Goal: Transaction & Acquisition: Purchase product/service

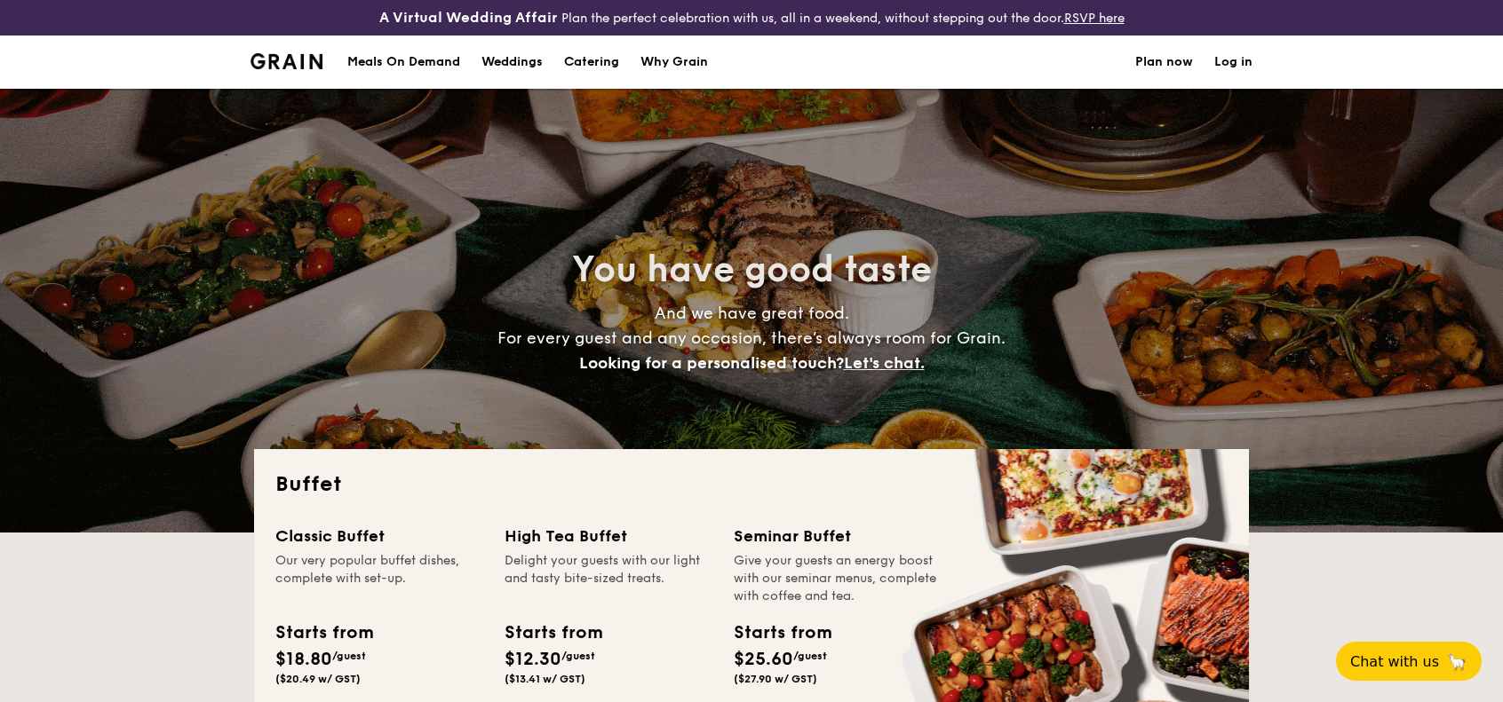
select select
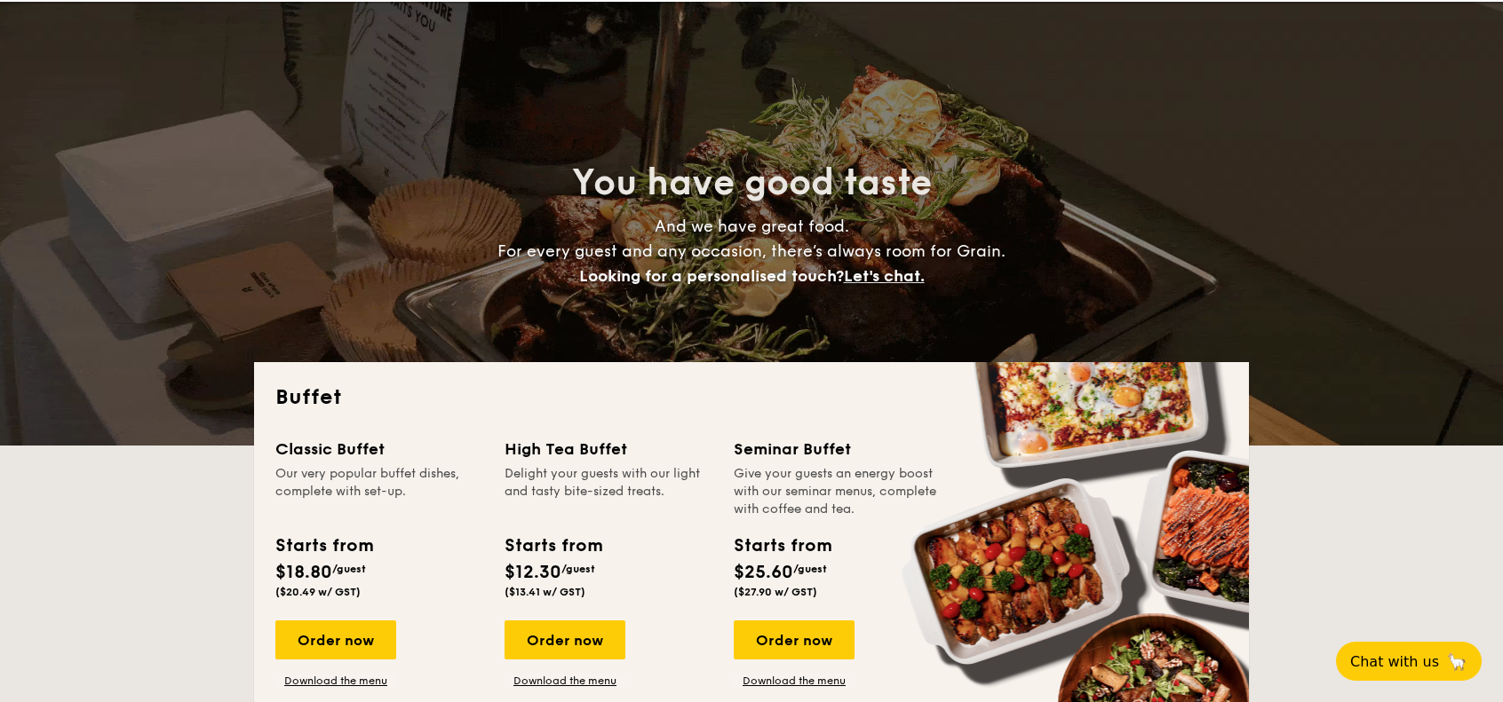
scroll to position [89, 0]
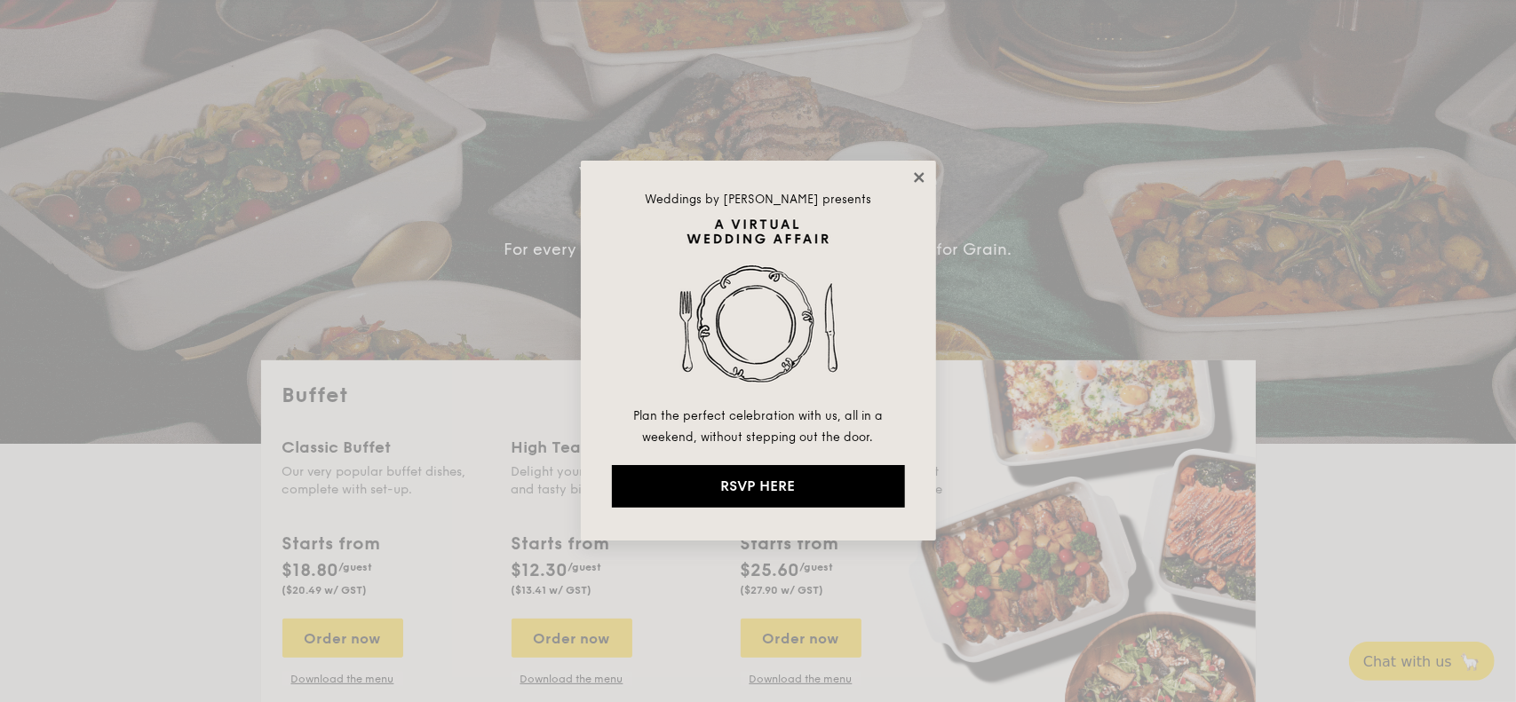
click at [917, 182] on icon at bounding box center [919, 178] width 16 height 16
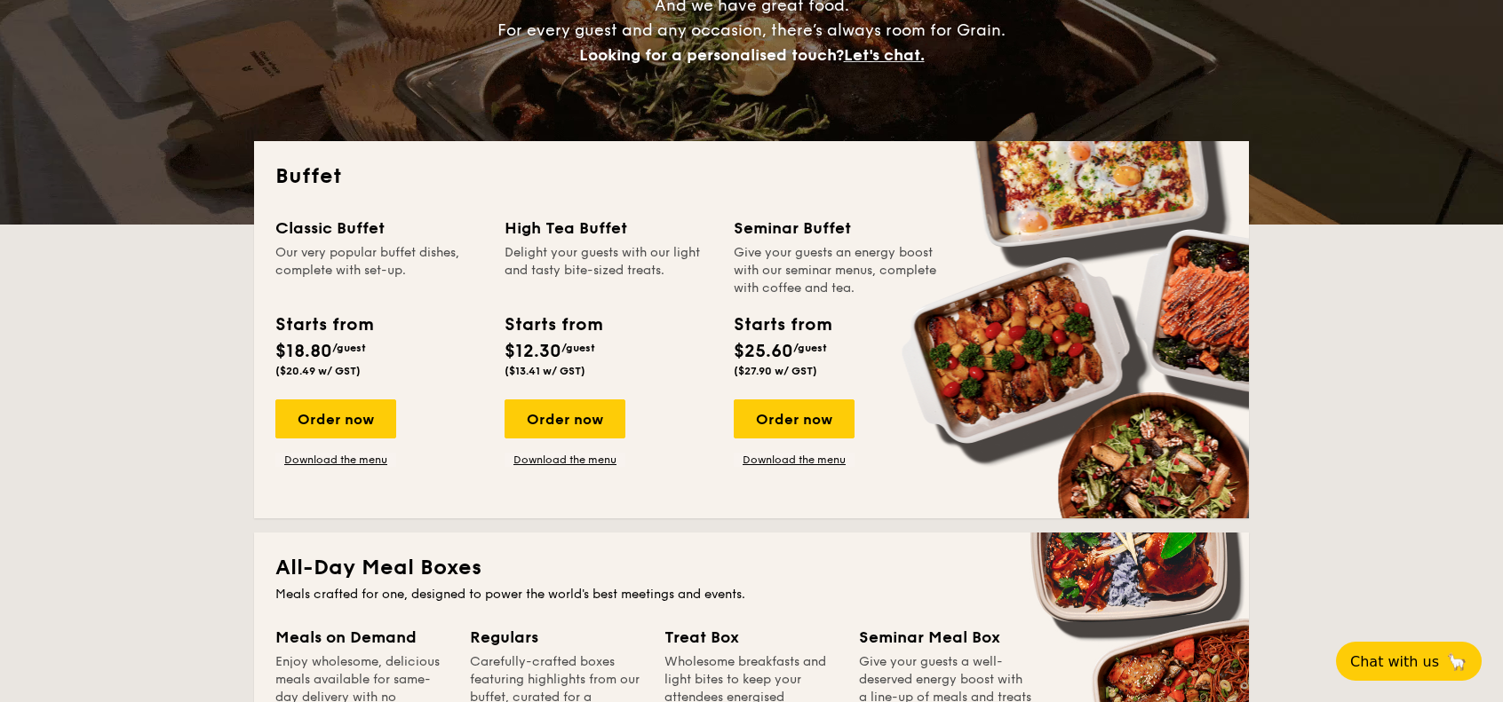
scroll to position [246, 0]
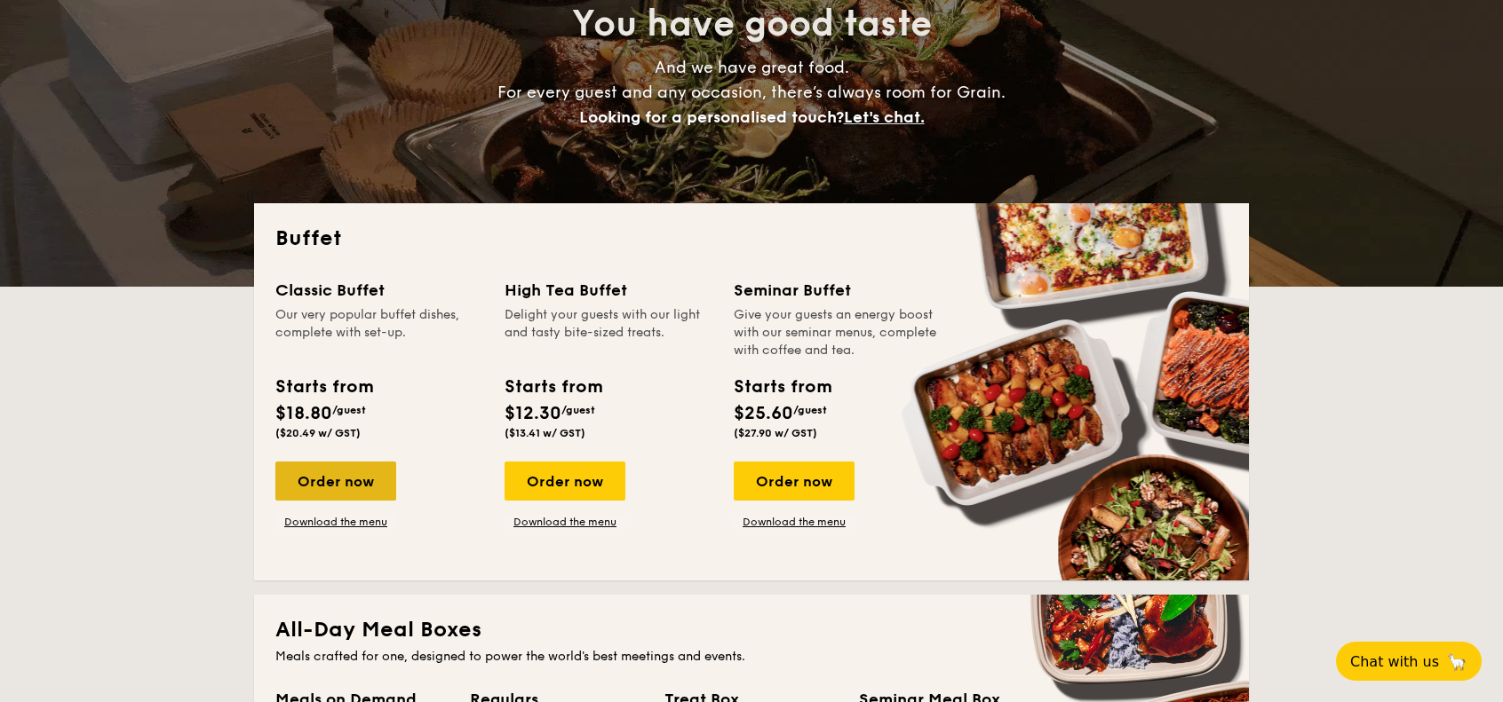
click at [334, 481] on div "Order now" at bounding box center [335, 481] width 121 height 39
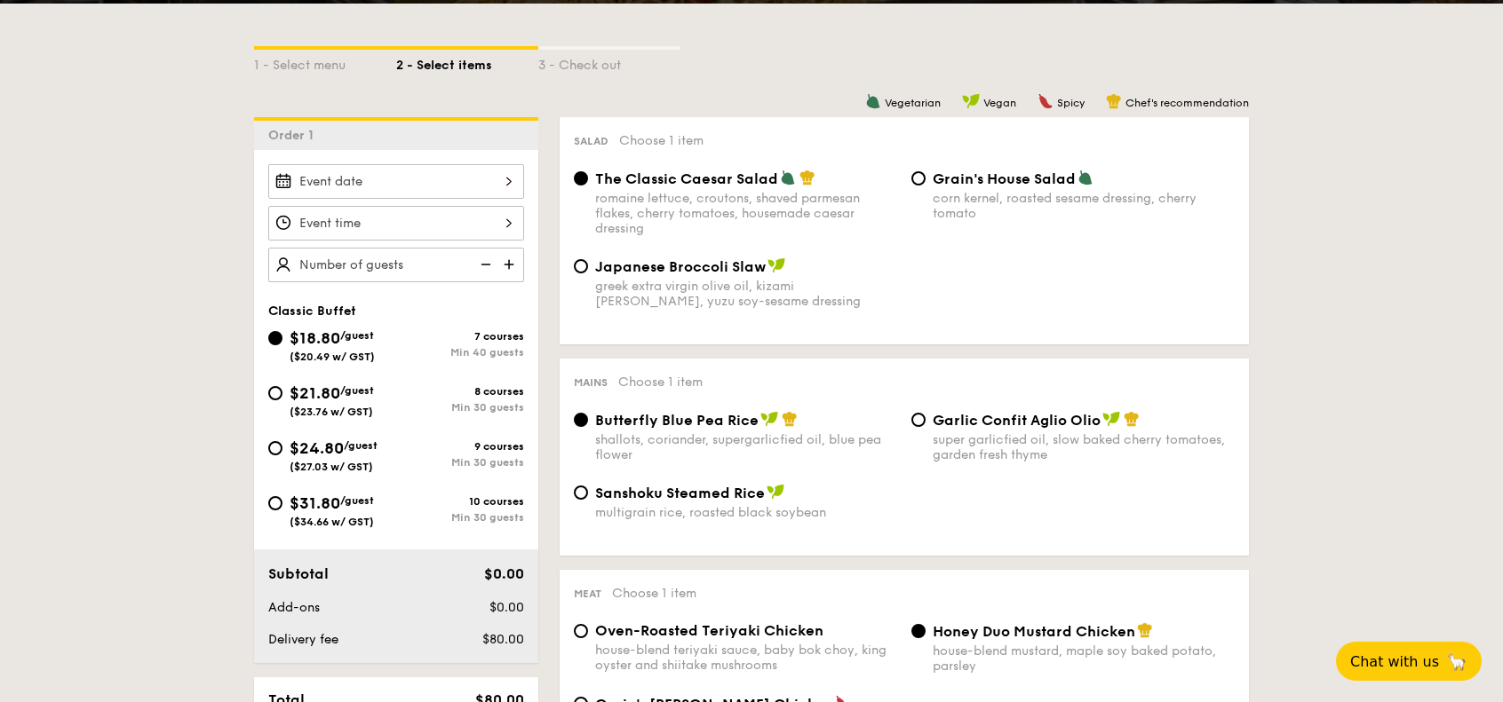
scroll to position [423, 0]
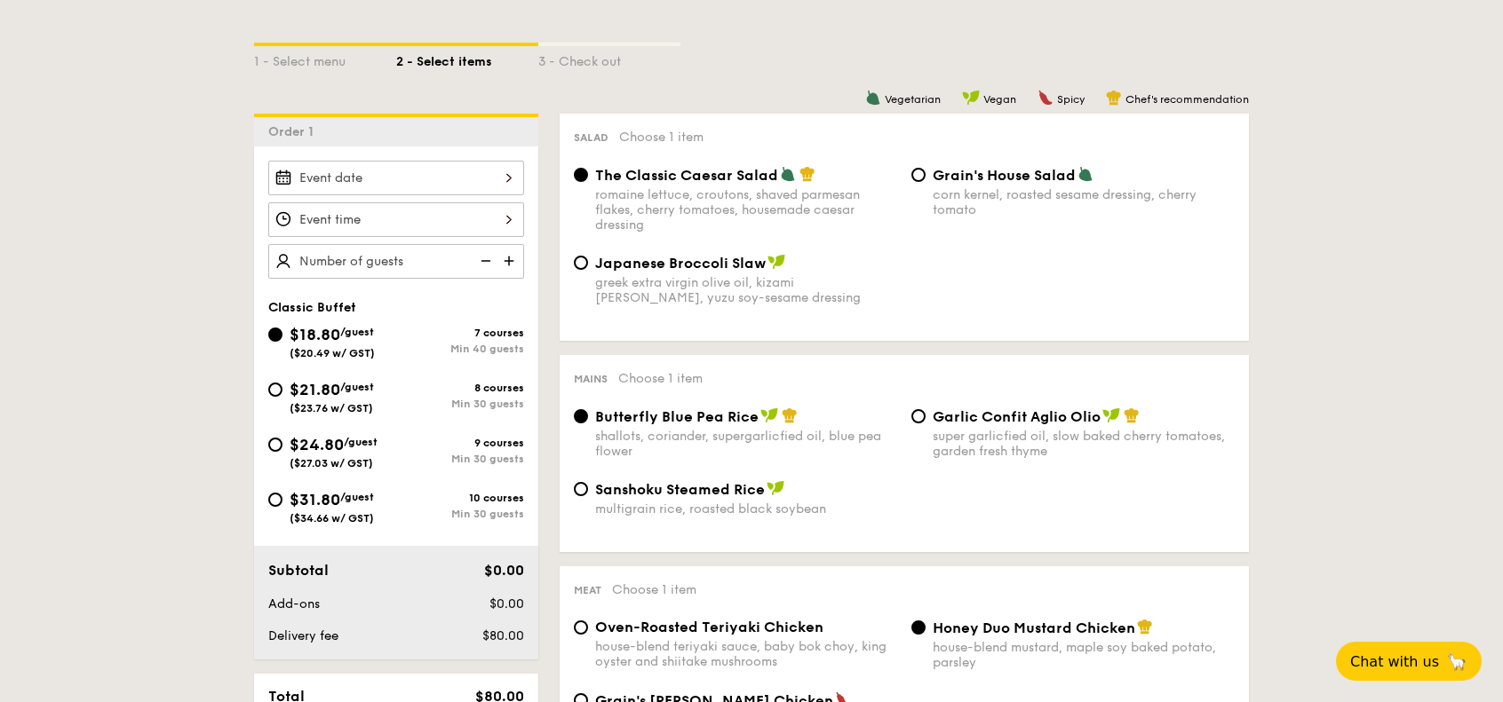
click at [416, 197] on div at bounding box center [396, 220] width 256 height 118
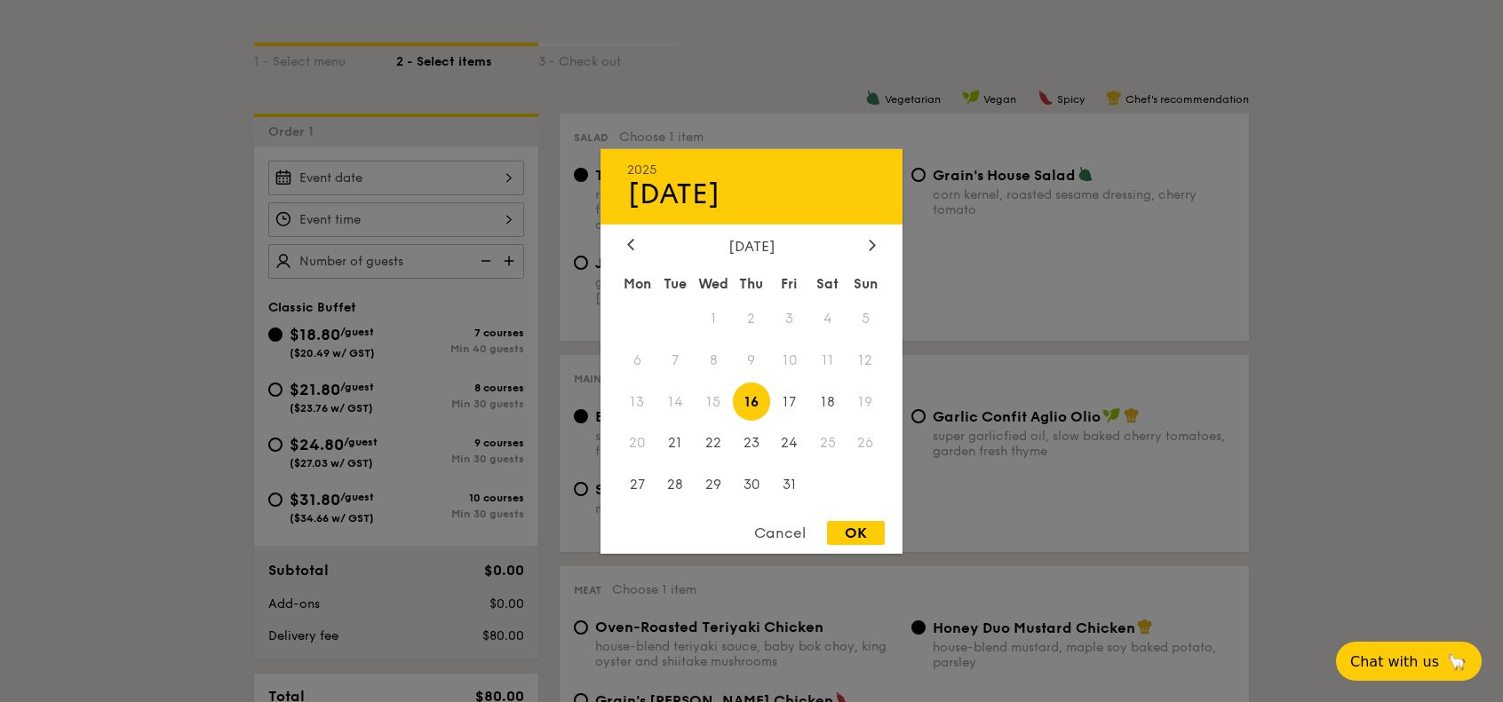
click at [448, 171] on div "2025 Oct 16 October 2025 Mon Tue Wed Thu Fri Sat Sun 1 2 3 4 5 6 7 8 9 10 11 12…" at bounding box center [396, 178] width 256 height 35
click at [871, 244] on icon at bounding box center [872, 245] width 7 height 12
click at [839, 312] on span "1" at bounding box center [827, 318] width 38 height 38
click at [848, 521] on div "Cancel OK" at bounding box center [751, 537] width 302 height 33
click at [853, 528] on div "OK" at bounding box center [856, 533] width 58 height 24
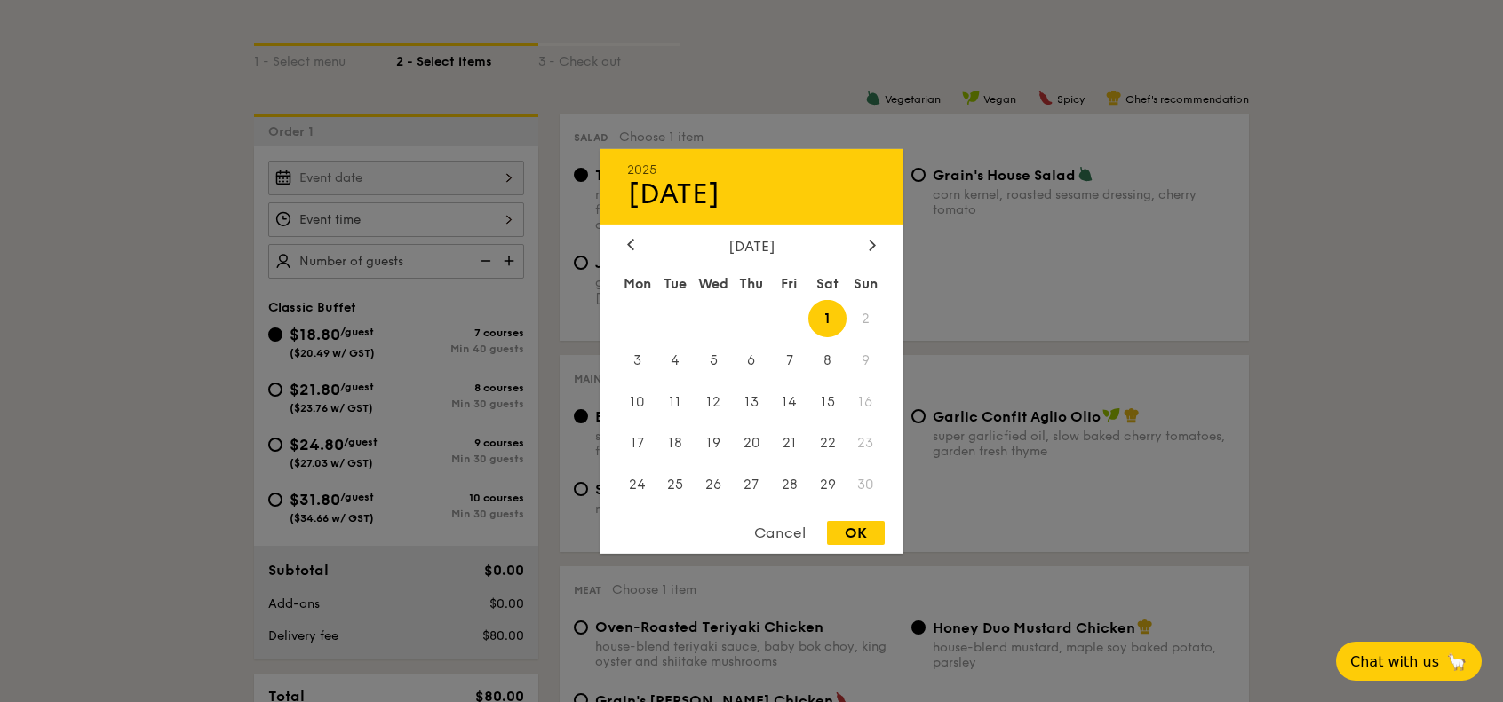
type input "Nov 01, 2025"
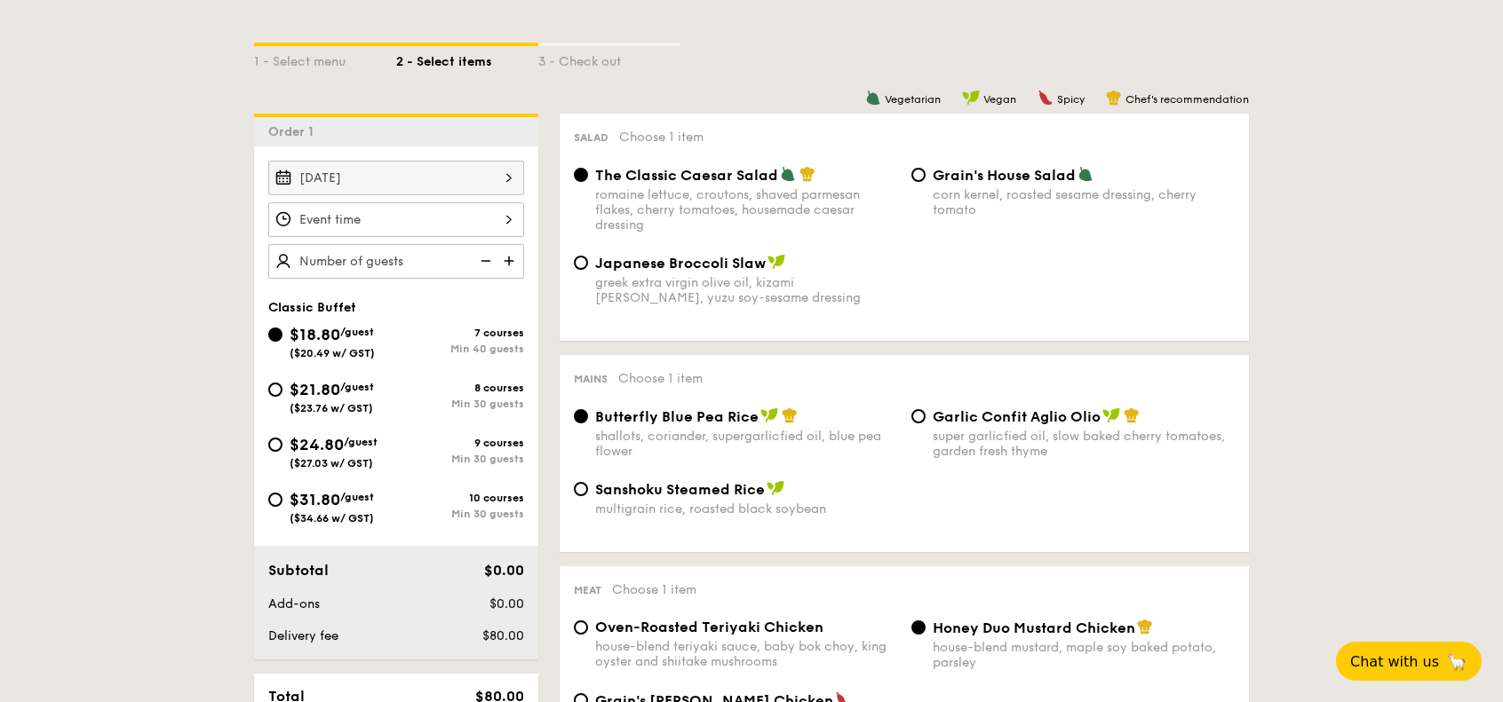
click at [448, 208] on div at bounding box center [396, 219] width 256 height 35
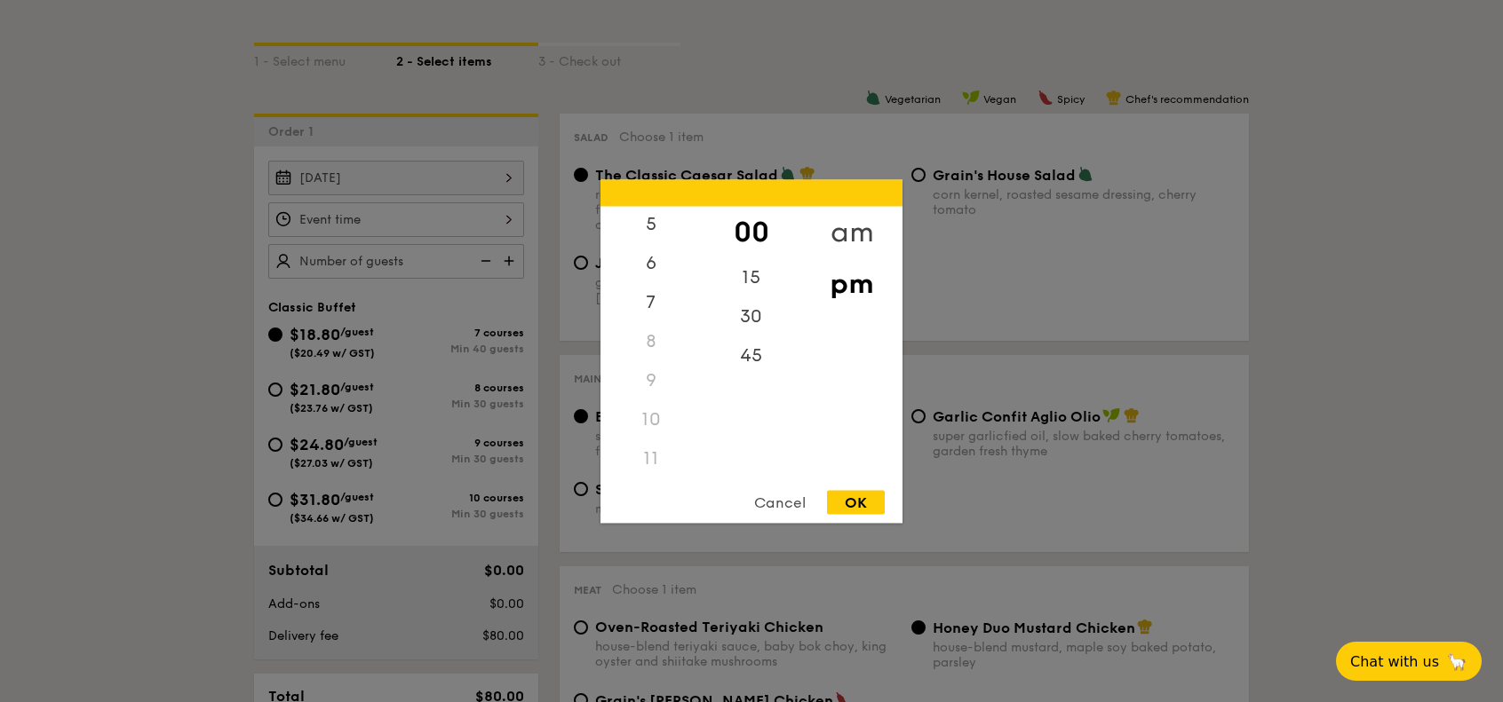
click at [842, 243] on div "am" at bounding box center [851, 232] width 100 height 52
click at [652, 454] on div "11" at bounding box center [650, 452] width 100 height 52
click at [652, 409] on div "10" at bounding box center [650, 413] width 100 height 52
click at [761, 339] on div "45" at bounding box center [751, 349] width 100 height 52
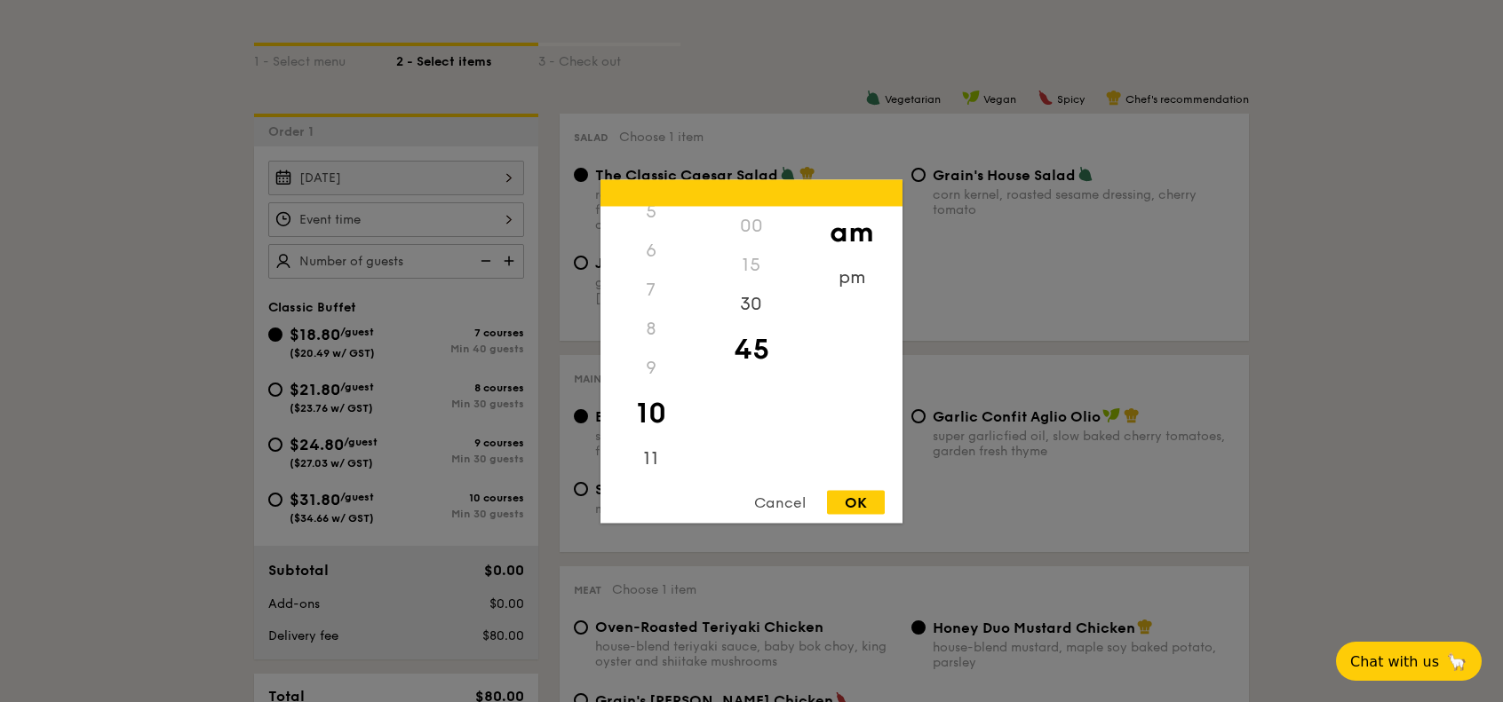
click at [846, 497] on div "OK" at bounding box center [856, 502] width 58 height 24
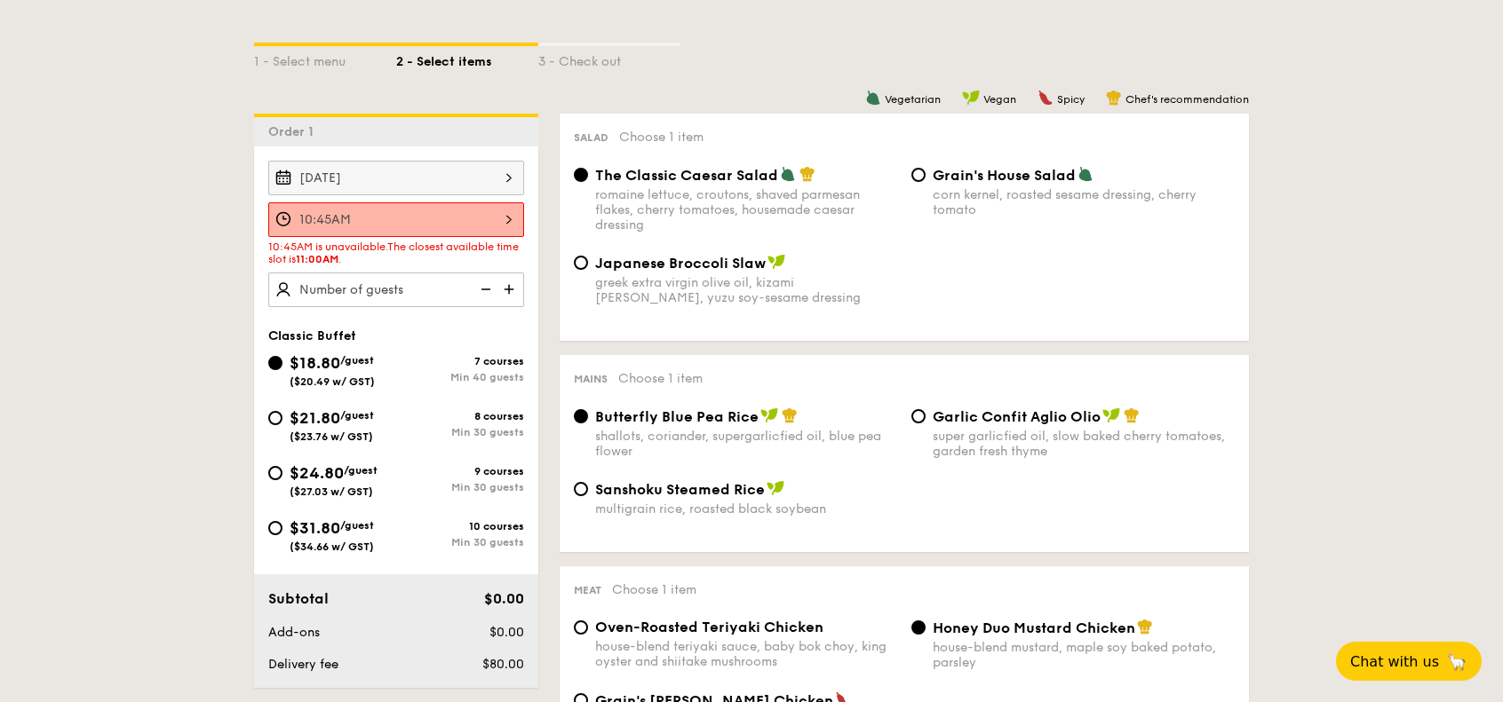
click at [381, 219] on div "10:45AM" at bounding box center [396, 219] width 256 height 35
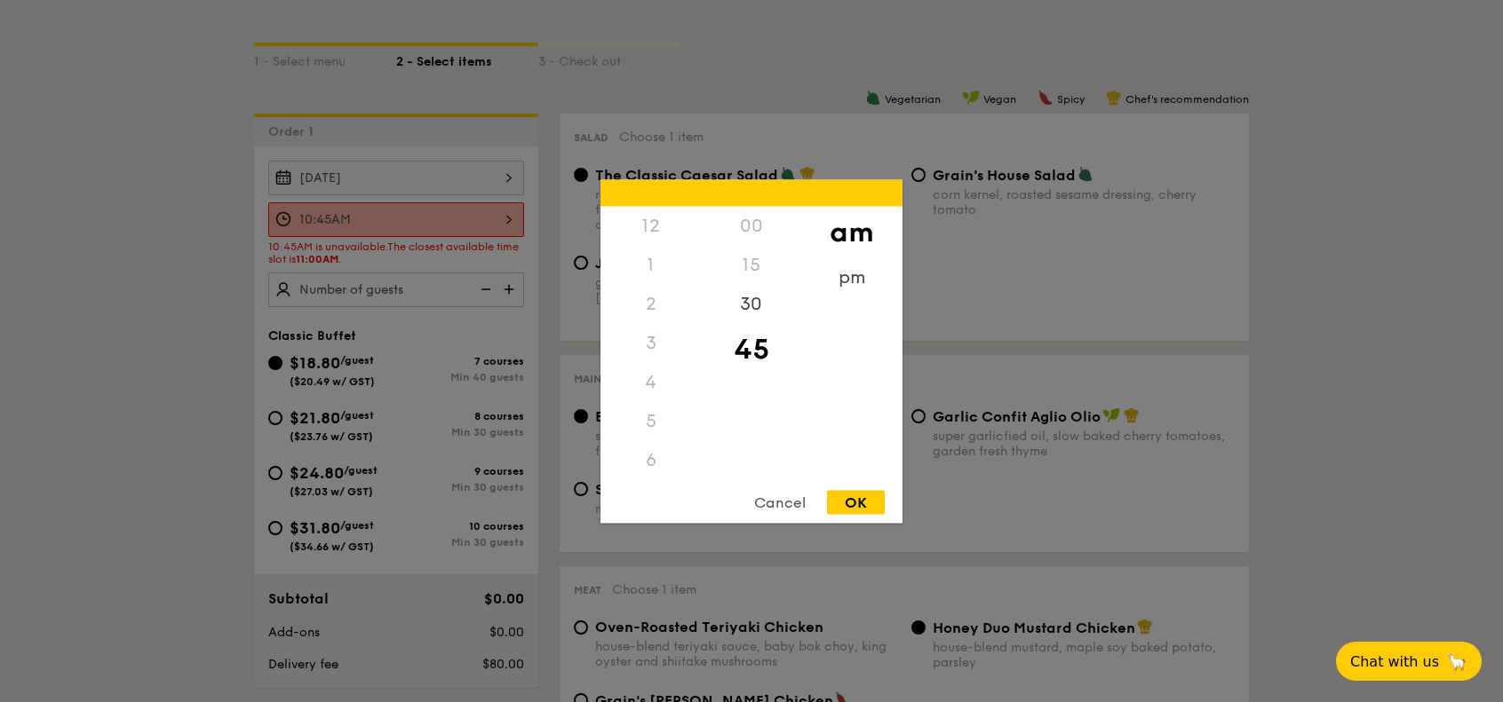
scroll to position [195, 0]
click at [760, 303] on div "30" at bounding box center [751, 310] width 100 height 52
click at [853, 504] on div "OK" at bounding box center [856, 502] width 58 height 24
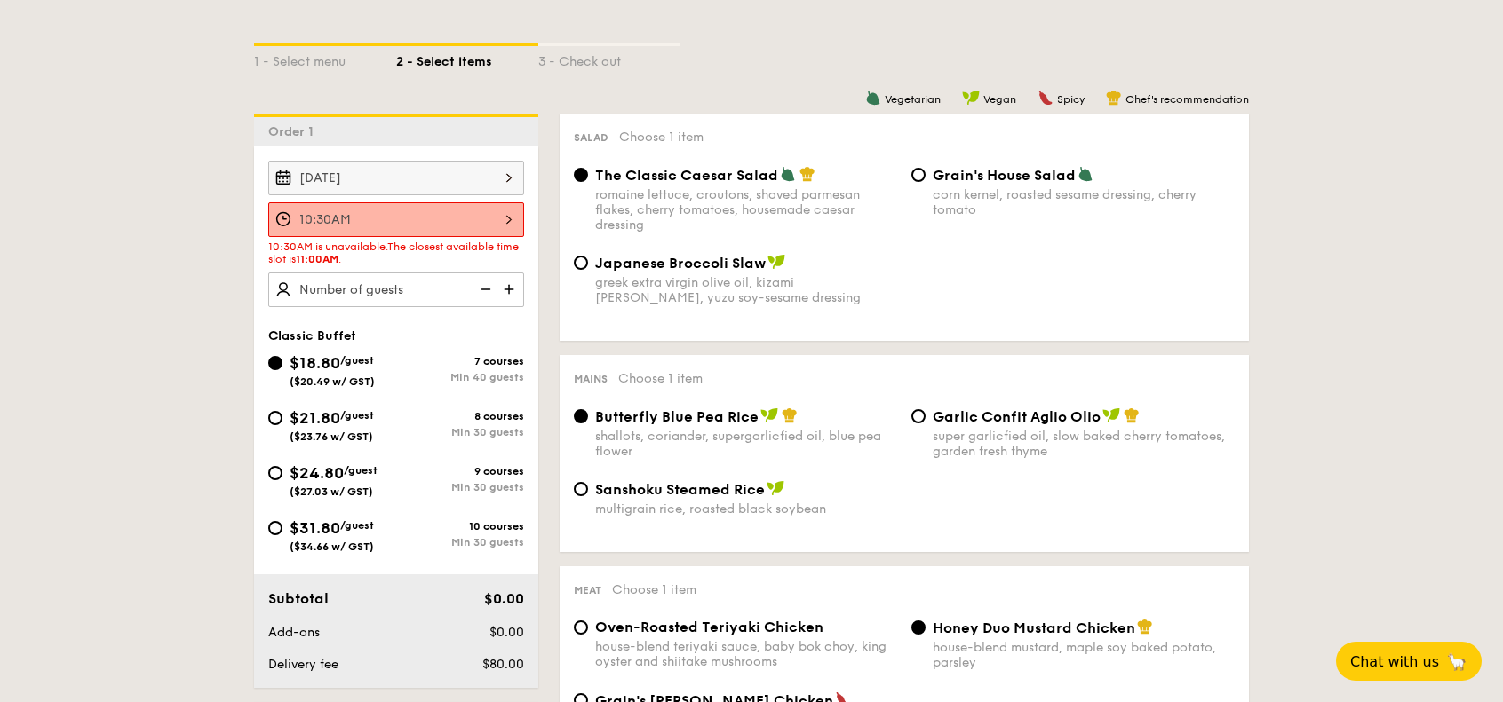
click at [466, 212] on div "10:30AM" at bounding box center [396, 219] width 256 height 35
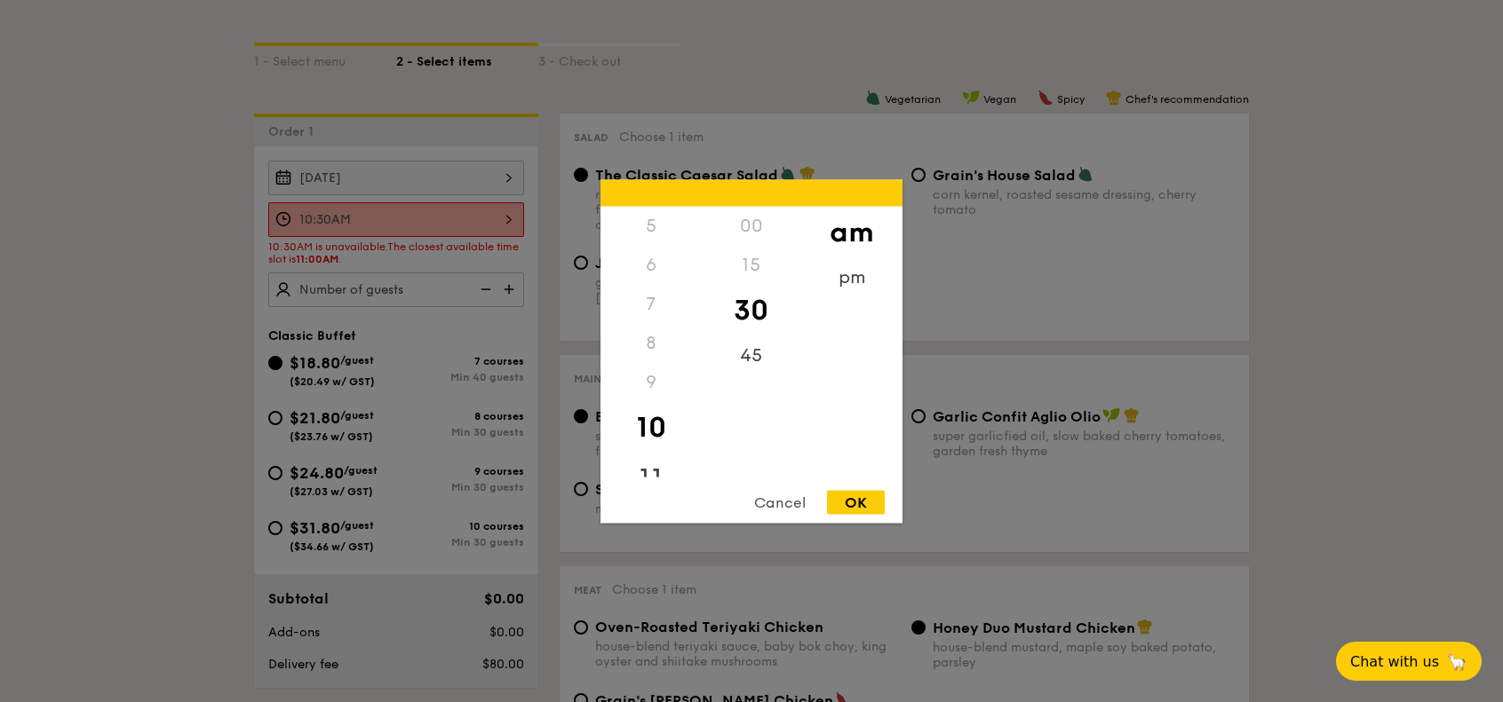
click at [647, 466] on div "11" at bounding box center [650, 479] width 100 height 52
click at [755, 225] on div "00" at bounding box center [751, 232] width 100 height 52
click at [857, 510] on div "OK" at bounding box center [856, 502] width 58 height 24
type input "11:00AM"
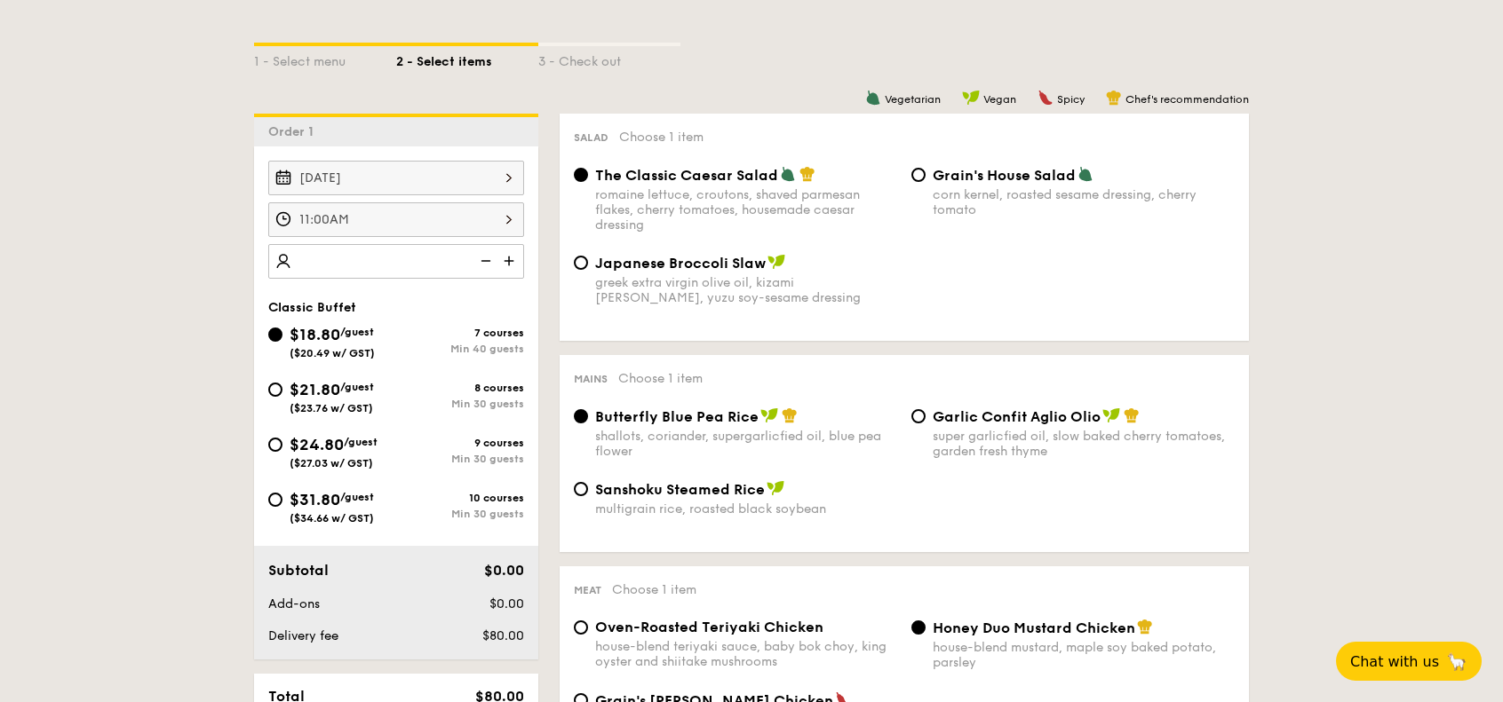
click at [506, 258] on img at bounding box center [510, 261] width 27 height 34
click at [488, 259] on img at bounding box center [484, 261] width 27 height 34
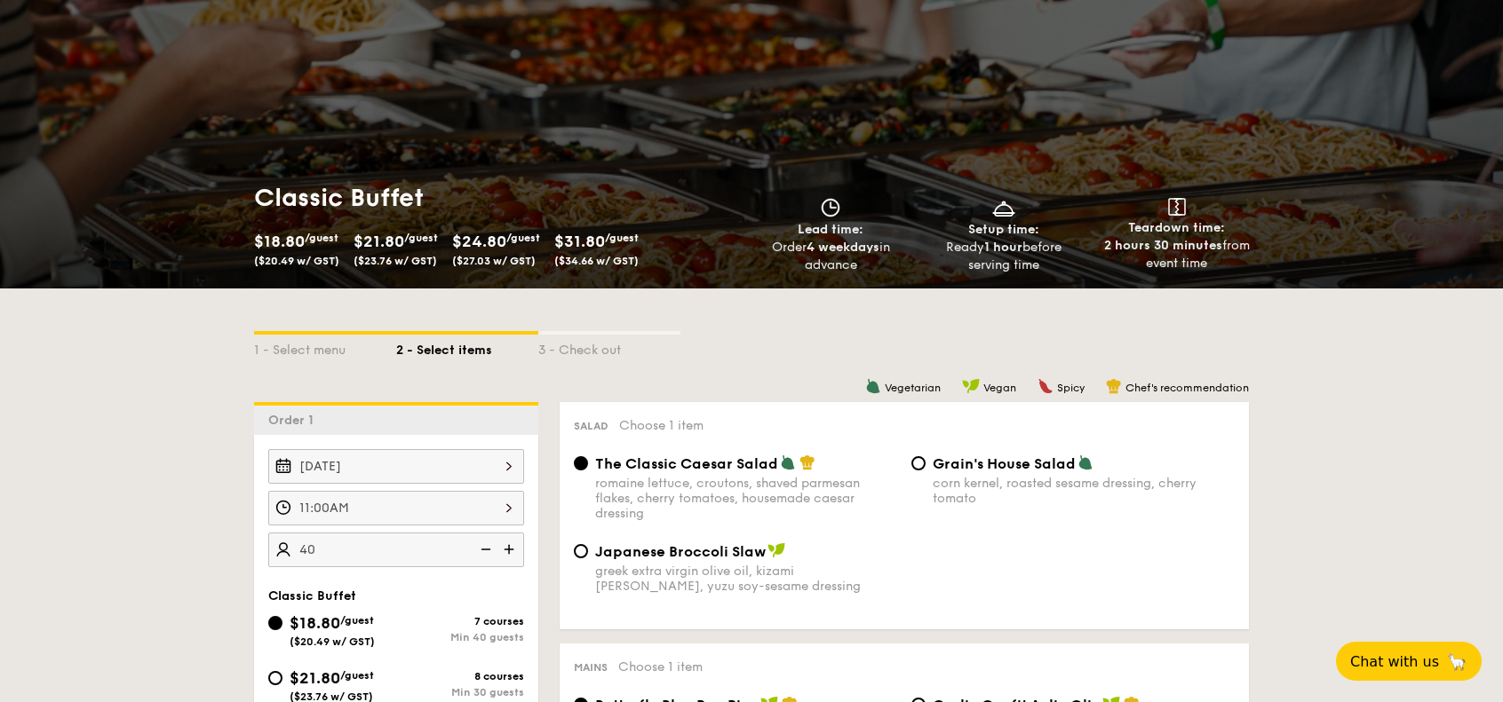
scroll to position [0, 0]
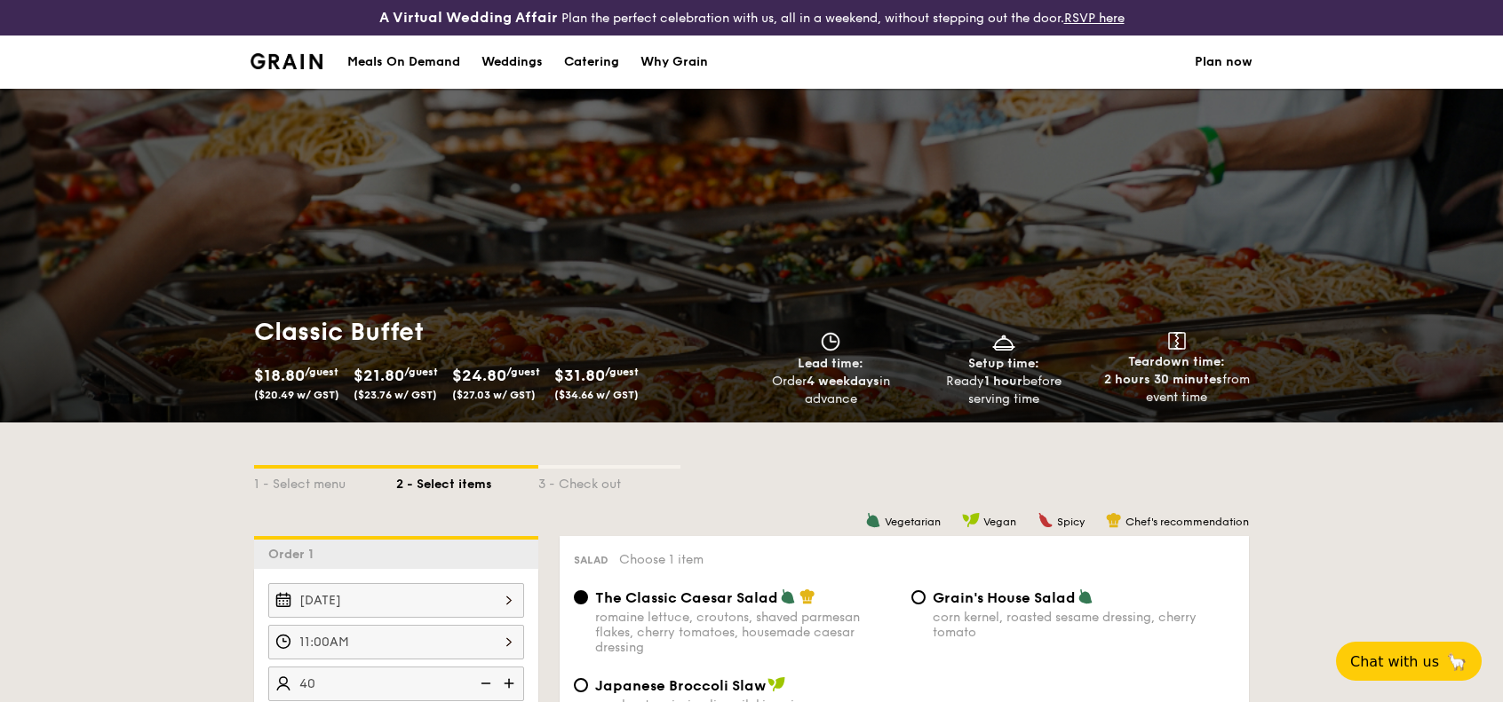
type input "40 guests"
click at [583, 69] on div "Catering" at bounding box center [591, 62] width 55 height 53
select select
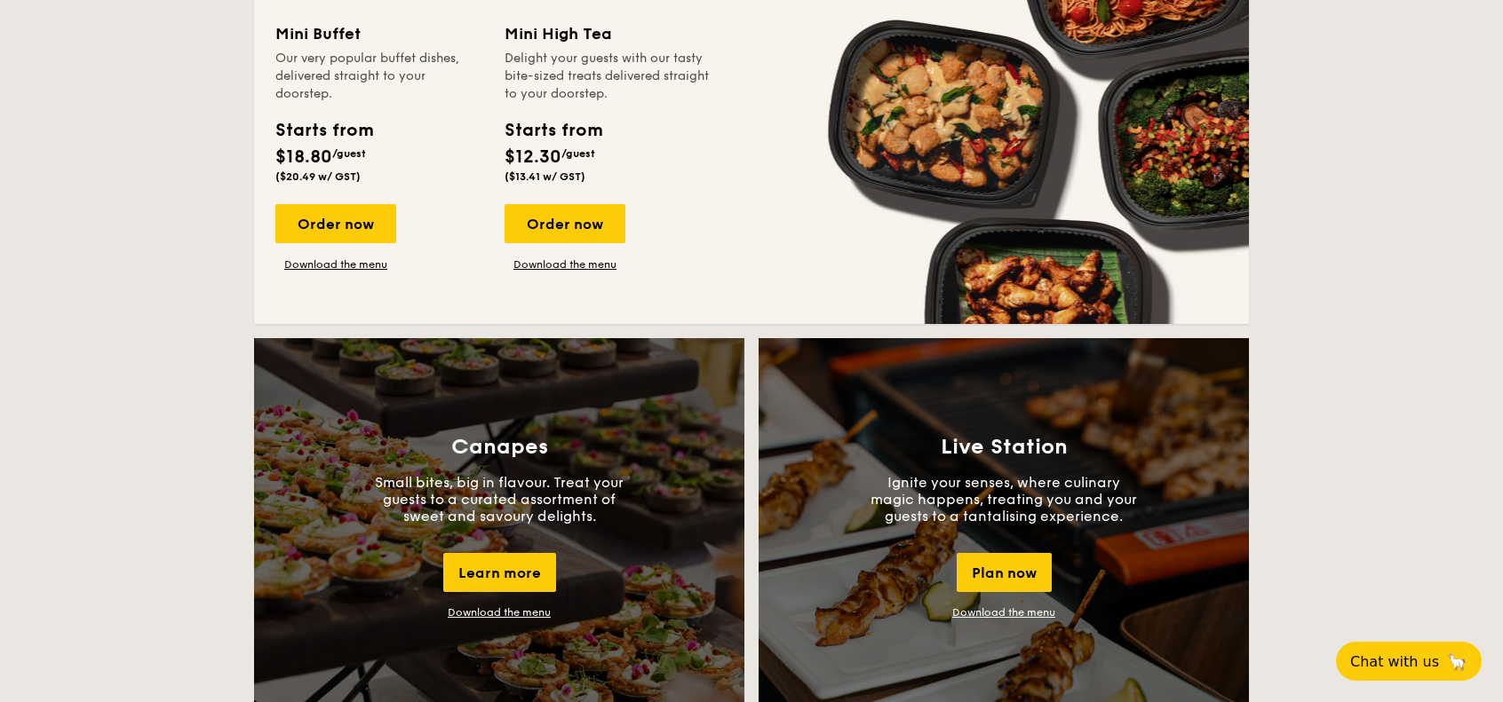
scroll to position [1301, 0]
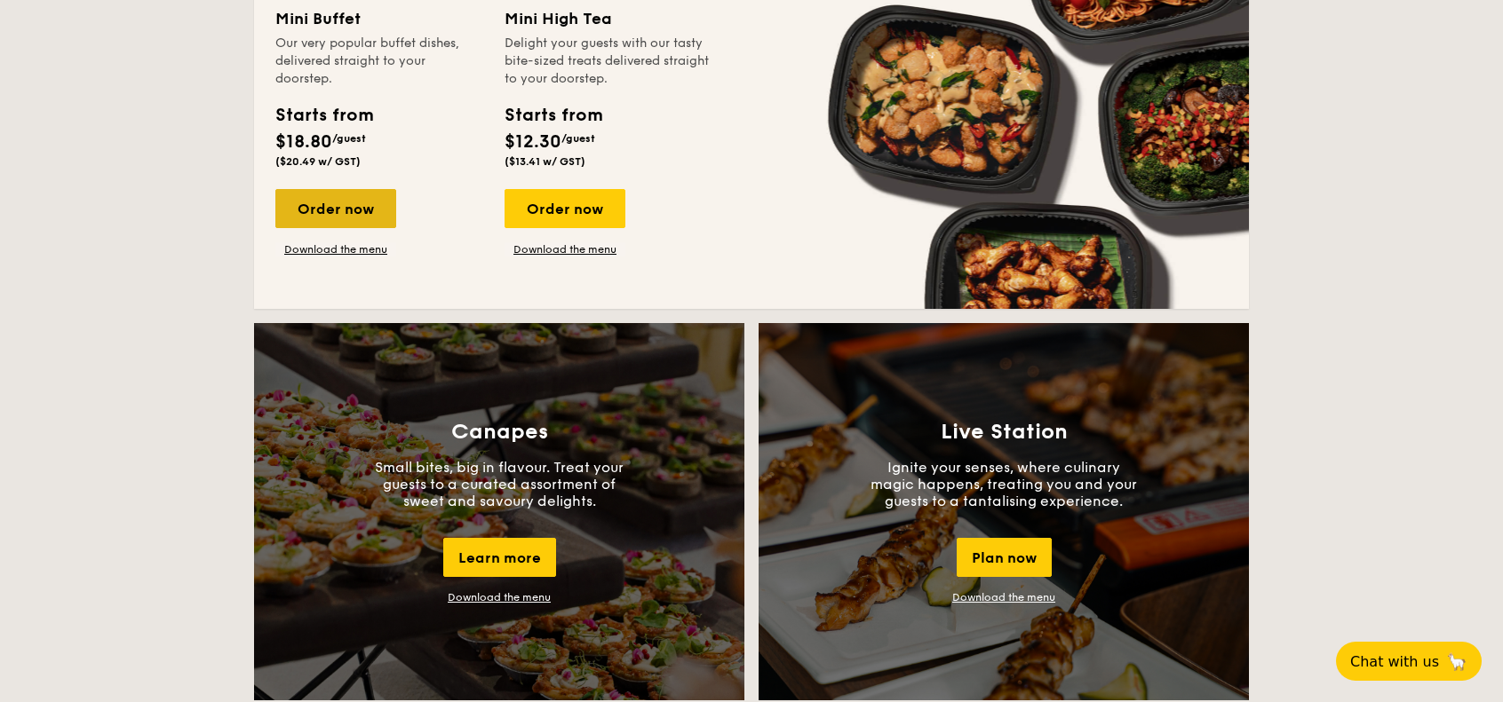
click at [314, 216] on div "Order now" at bounding box center [335, 208] width 121 height 39
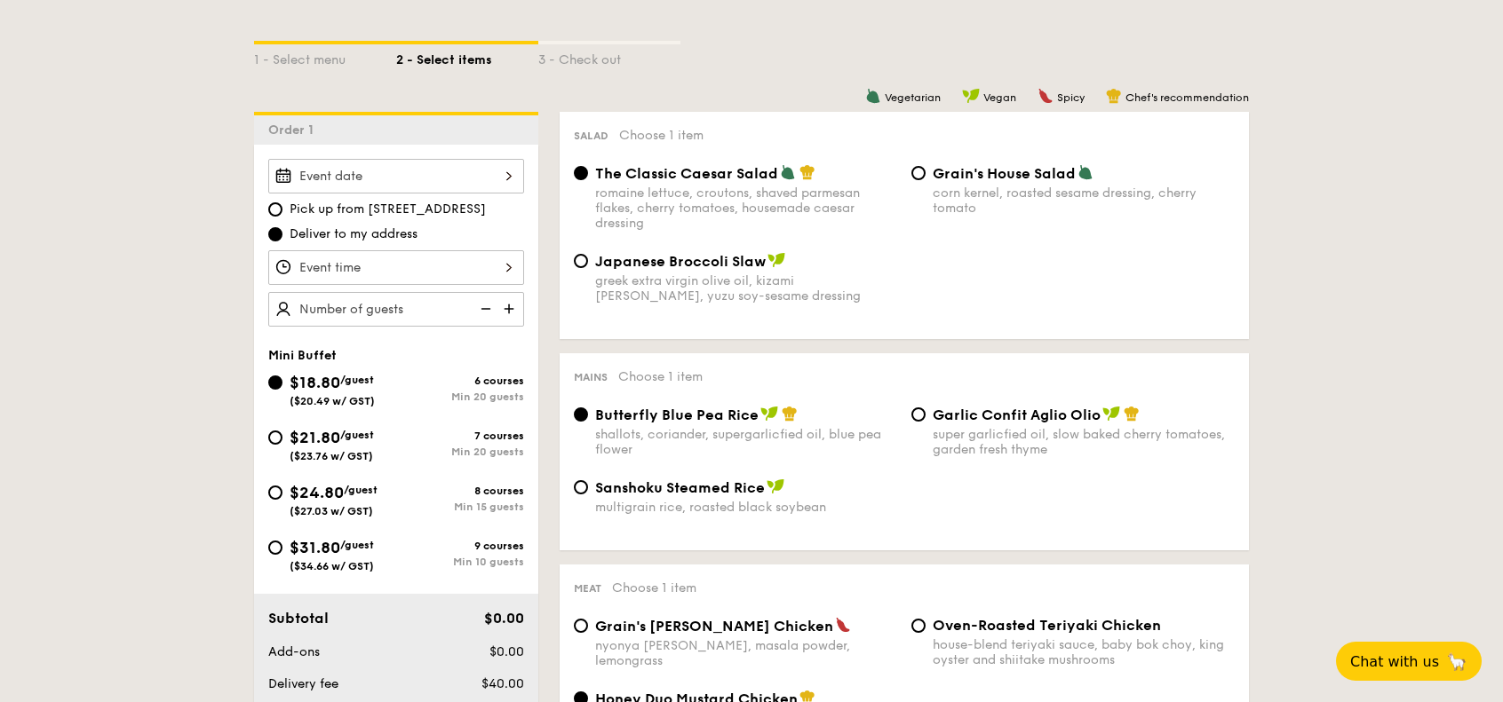
scroll to position [430, 0]
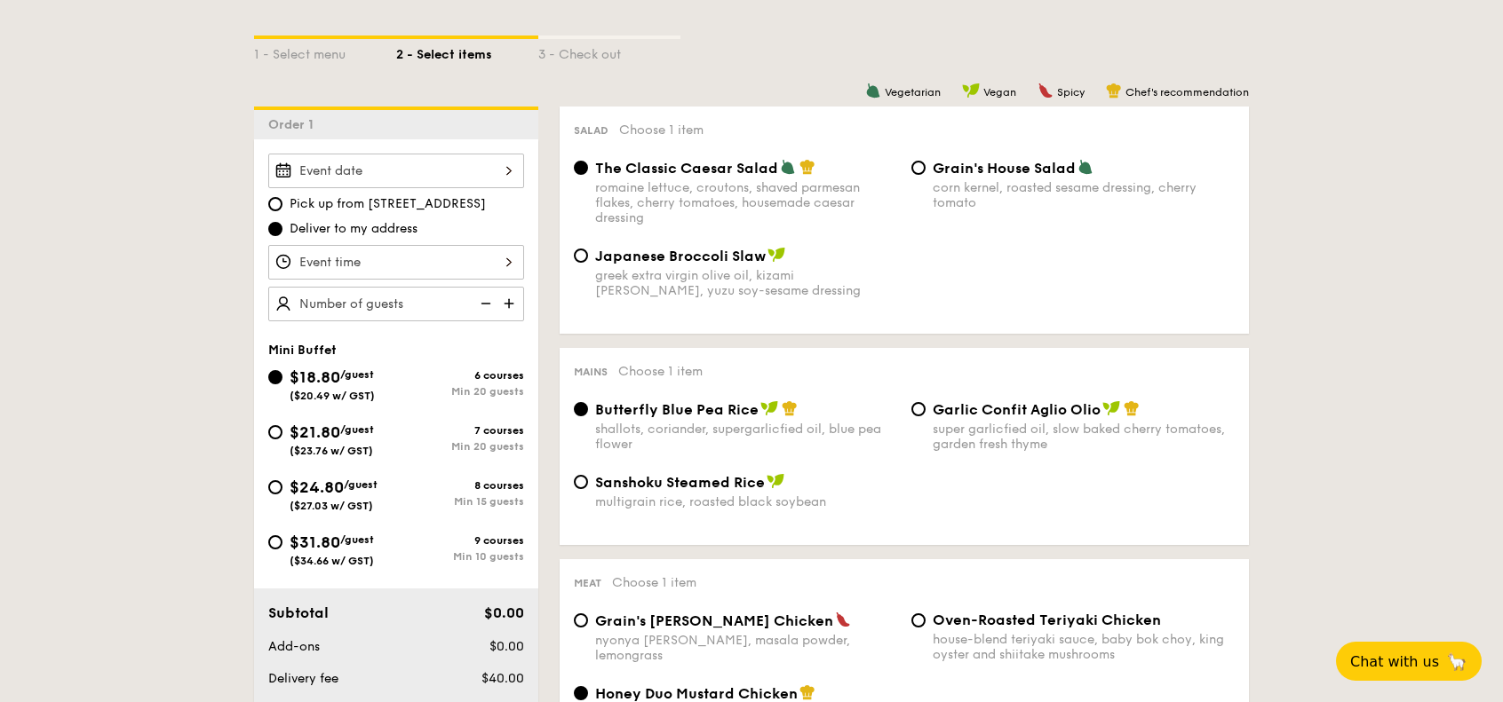
click at [395, 172] on div at bounding box center [396, 171] width 256 height 35
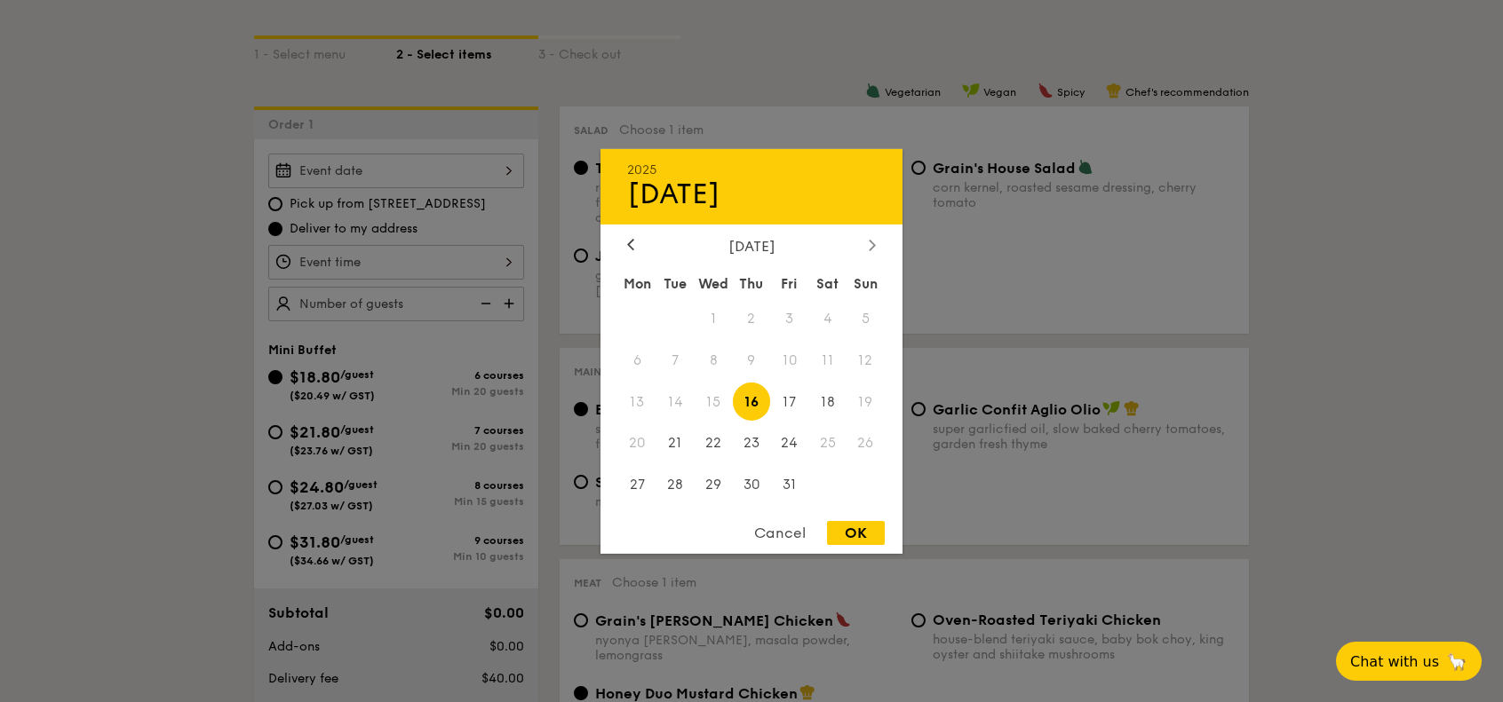
click at [872, 247] on icon at bounding box center [872, 245] width 7 height 12
click at [833, 318] on span "1" at bounding box center [827, 318] width 38 height 38
click at [865, 530] on div "OK" at bounding box center [856, 533] width 58 height 24
type input "Nov 01, 2025"
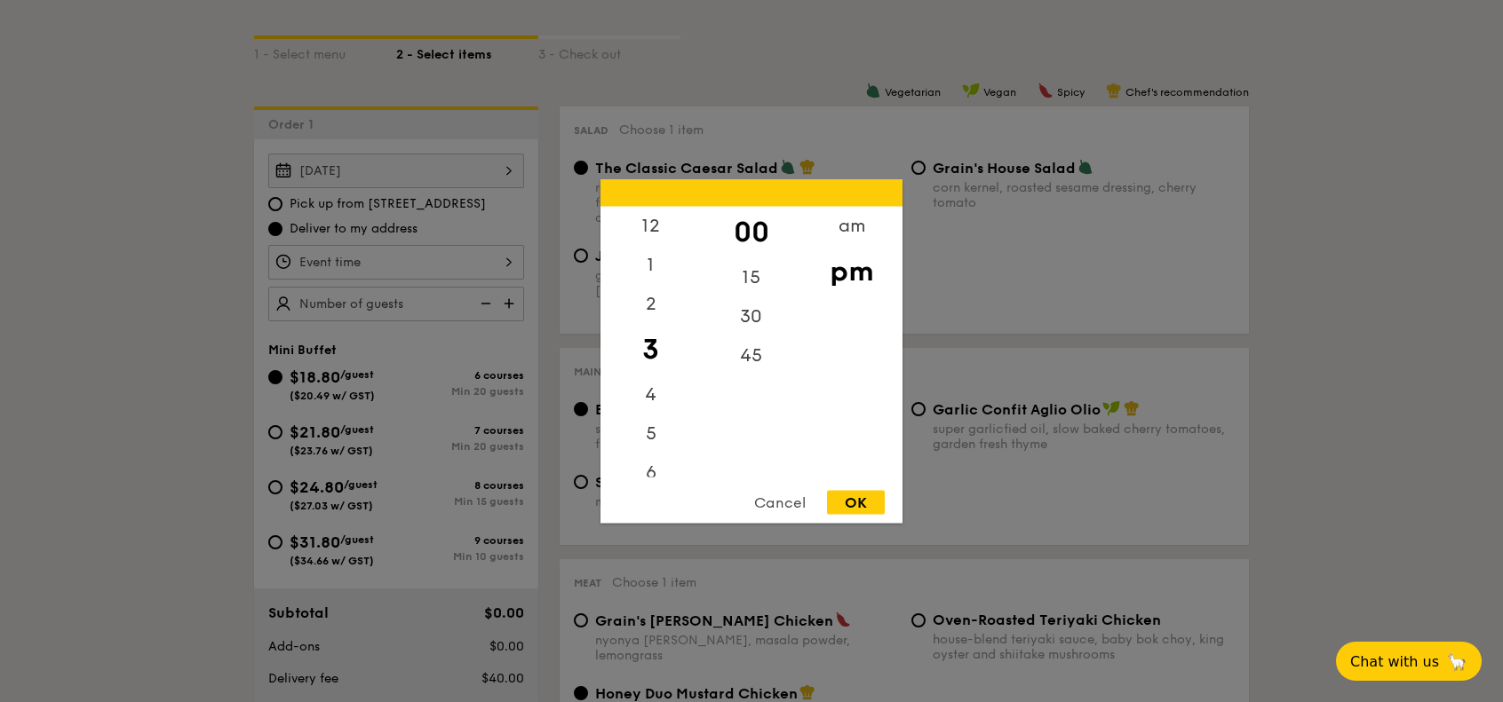
click at [419, 268] on div "12 1 2 3 4 5 6 7 8 9 10 11 00 15 30 45 am pm Cancel OK" at bounding box center [396, 262] width 256 height 35
click at [840, 233] on div "am" at bounding box center [851, 232] width 100 height 52
click at [647, 431] on div "10" at bounding box center [650, 426] width 100 height 52
click at [750, 314] on div "30" at bounding box center [751, 310] width 100 height 52
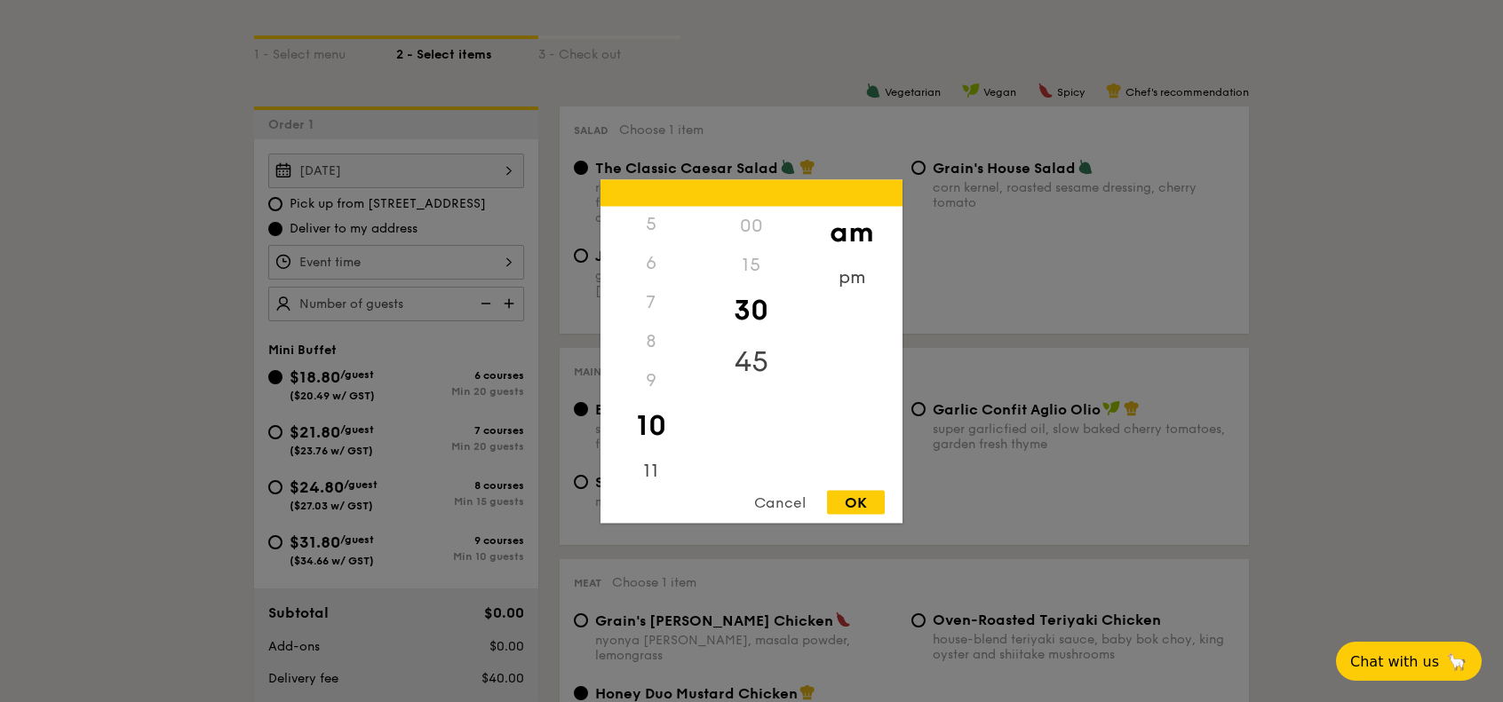
click at [750, 354] on div "45" at bounding box center [751, 362] width 100 height 52
click at [873, 504] on div "OK" at bounding box center [856, 502] width 58 height 24
type input "10:45AM"
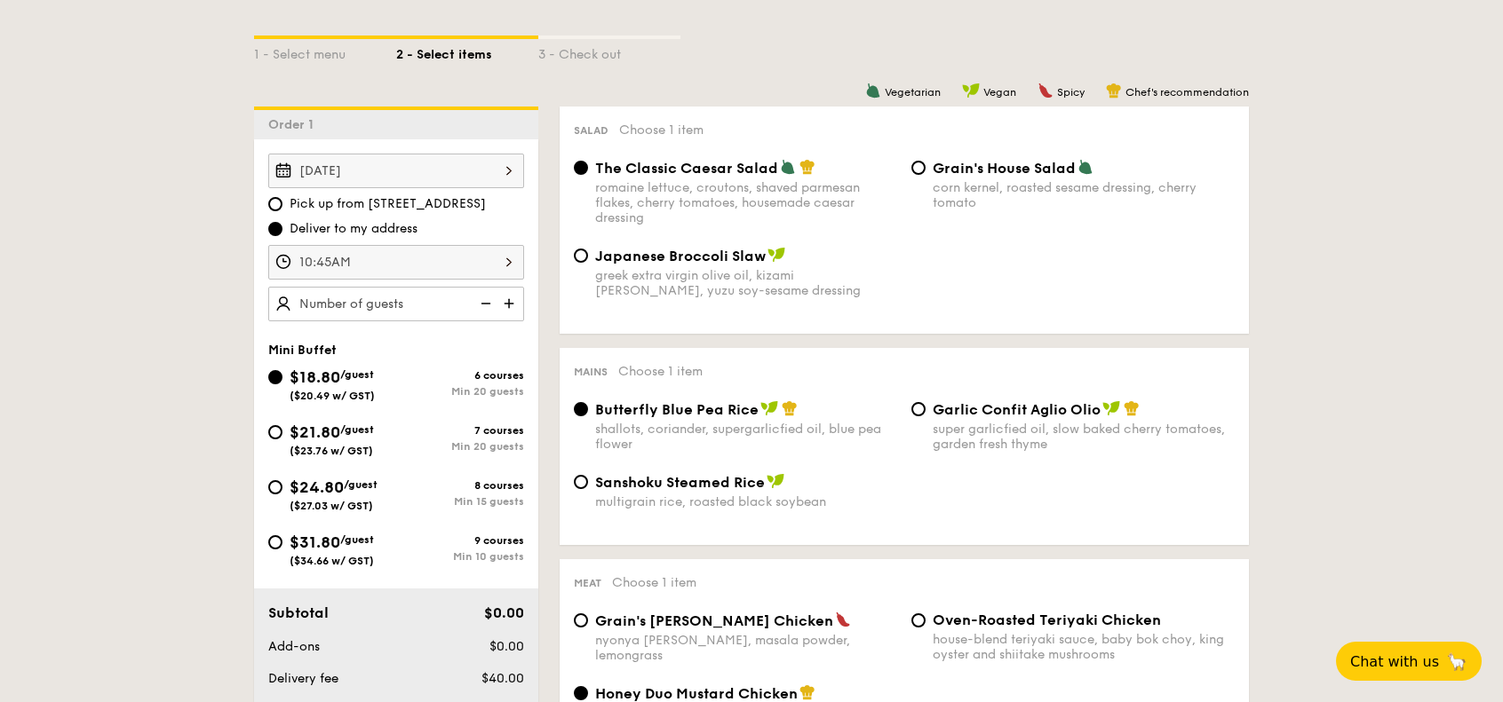
click at [509, 301] on img at bounding box center [510, 304] width 27 height 34
type input "25 guests"
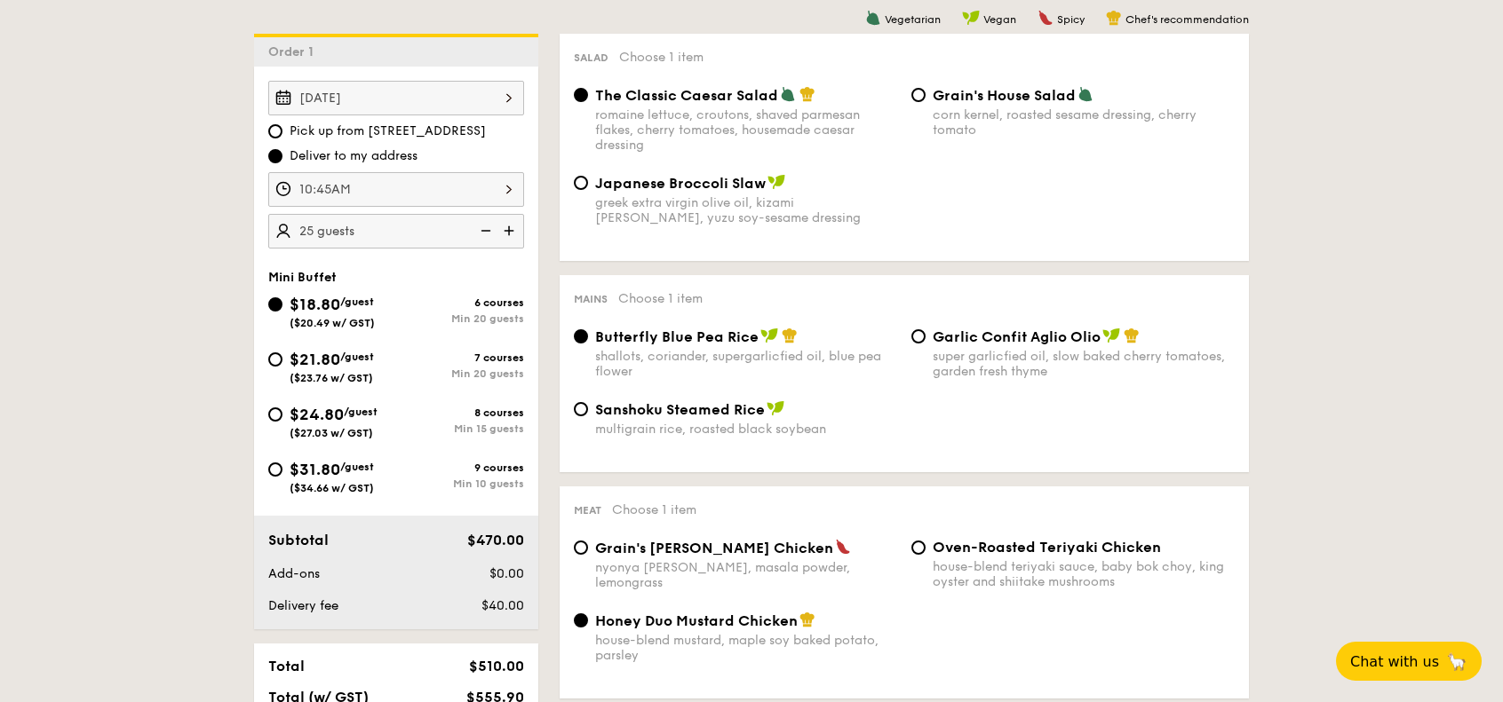
scroll to position [516, 0]
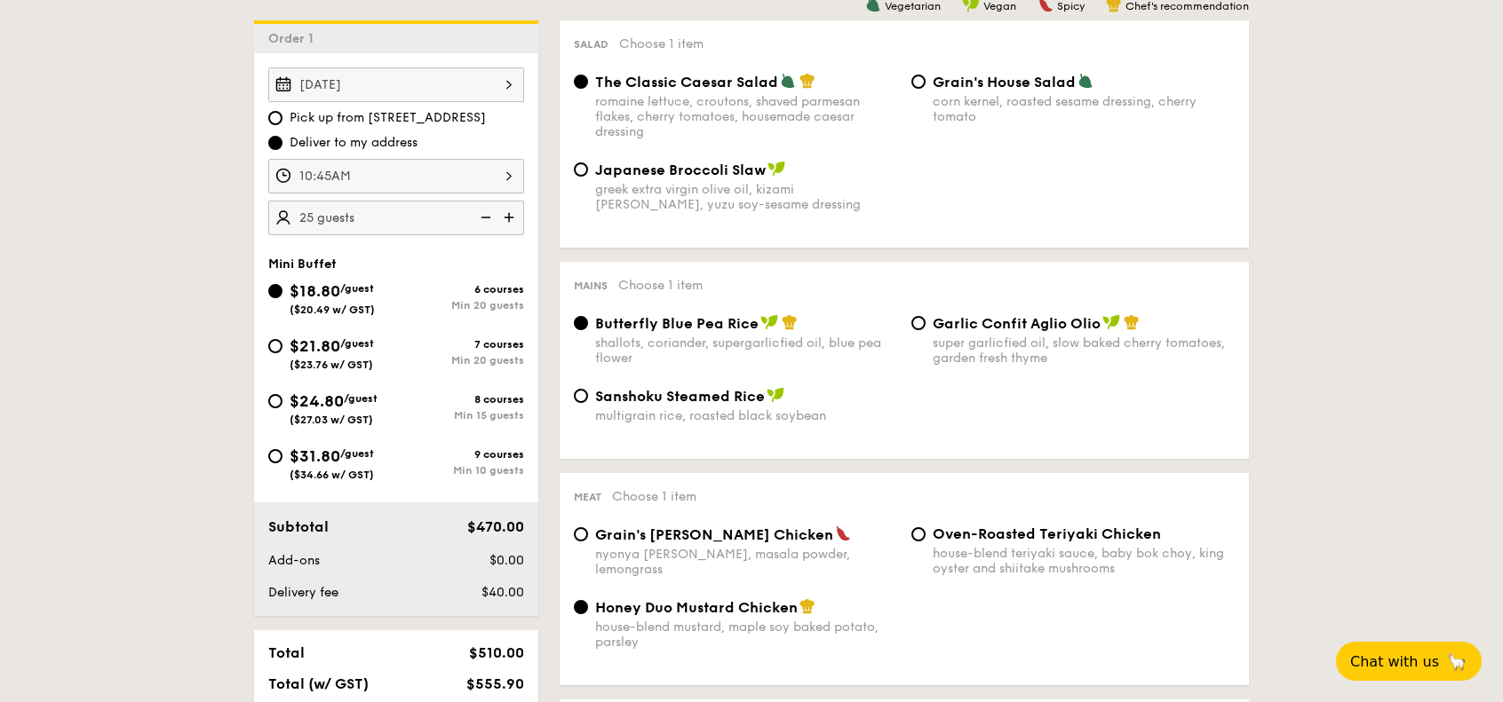
click at [277, 353] on div "$21.80 /guest ($23.76 w/ GST)" at bounding box center [332, 352] width 128 height 37
click at [277, 353] on input "$21.80 /guest ($23.76 w/ GST) 7 courses Min 20 guests" at bounding box center [275, 346] width 14 height 14
radio input "true"
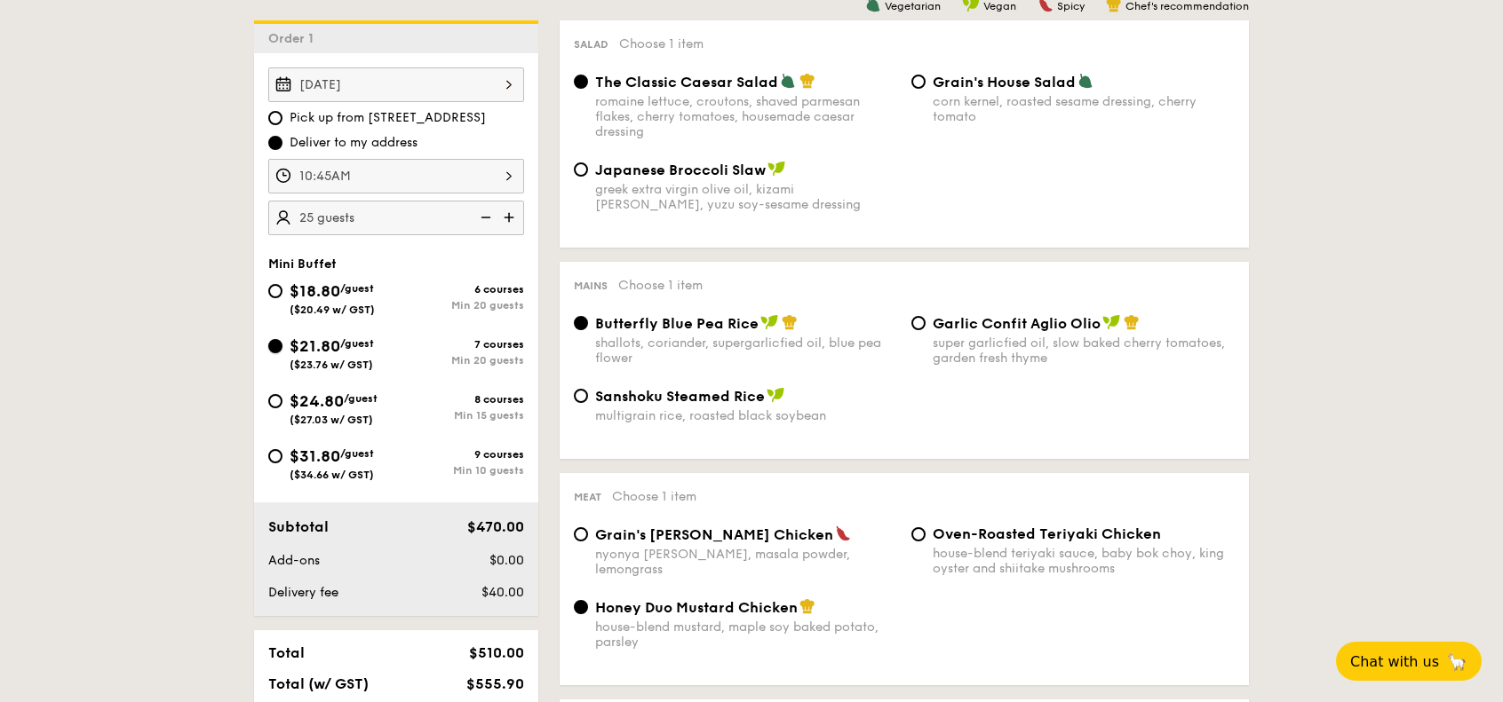
radio input "false"
radio input "true"
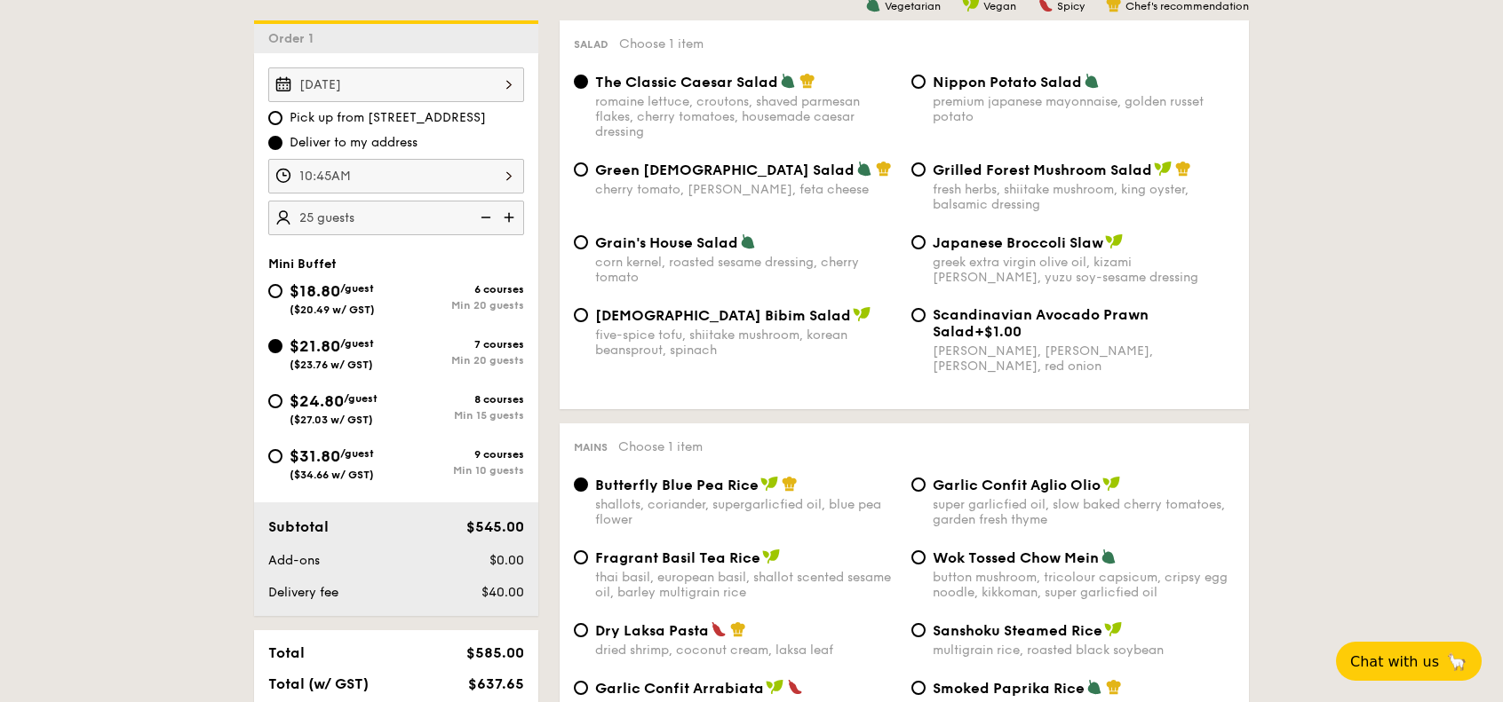
click at [281, 292] on div "$18.80 /guest ($20.49 w/ GST)" at bounding box center [332, 297] width 128 height 37
click at [281, 292] on input "$18.80 /guest ($20.49 w/ GST) 6 courses Min 20 guests" at bounding box center [275, 291] width 14 height 14
radio input "true"
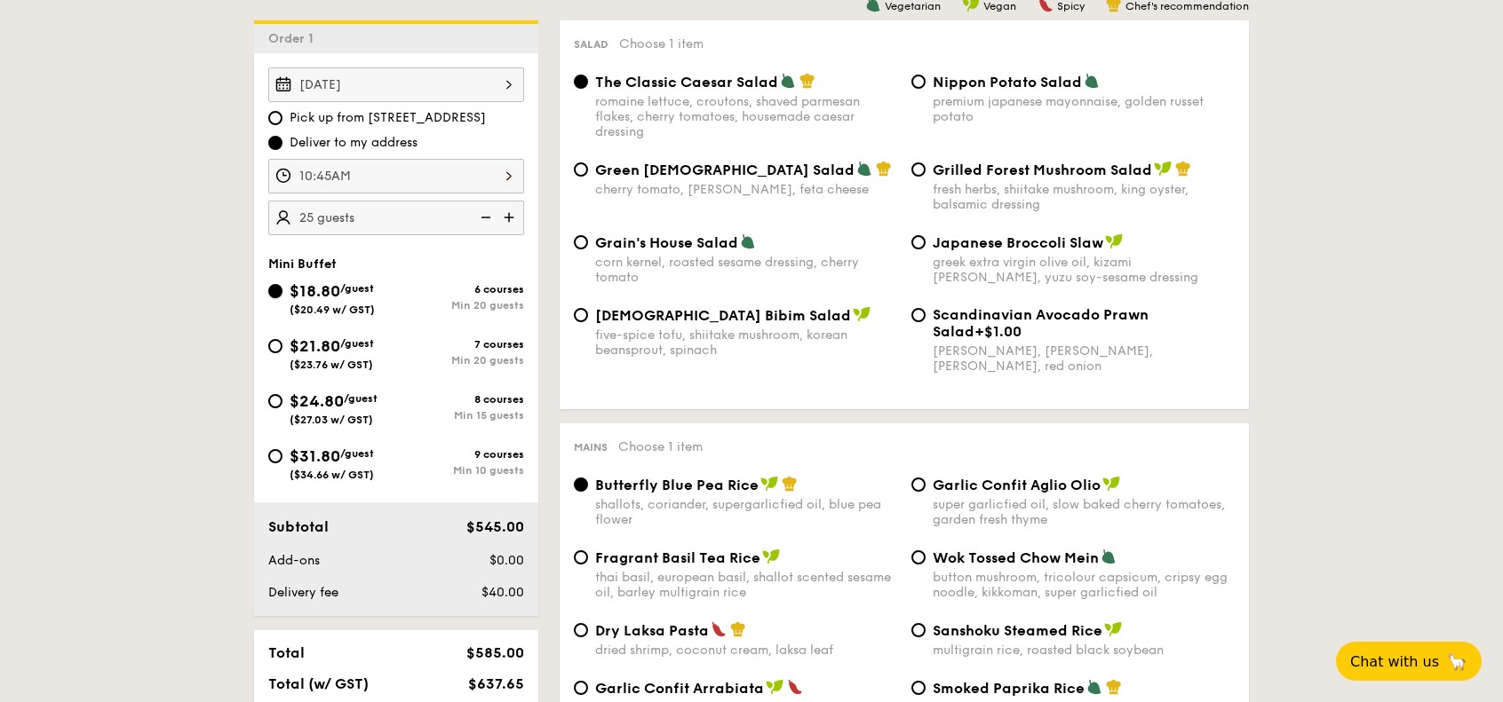
radio input "true"
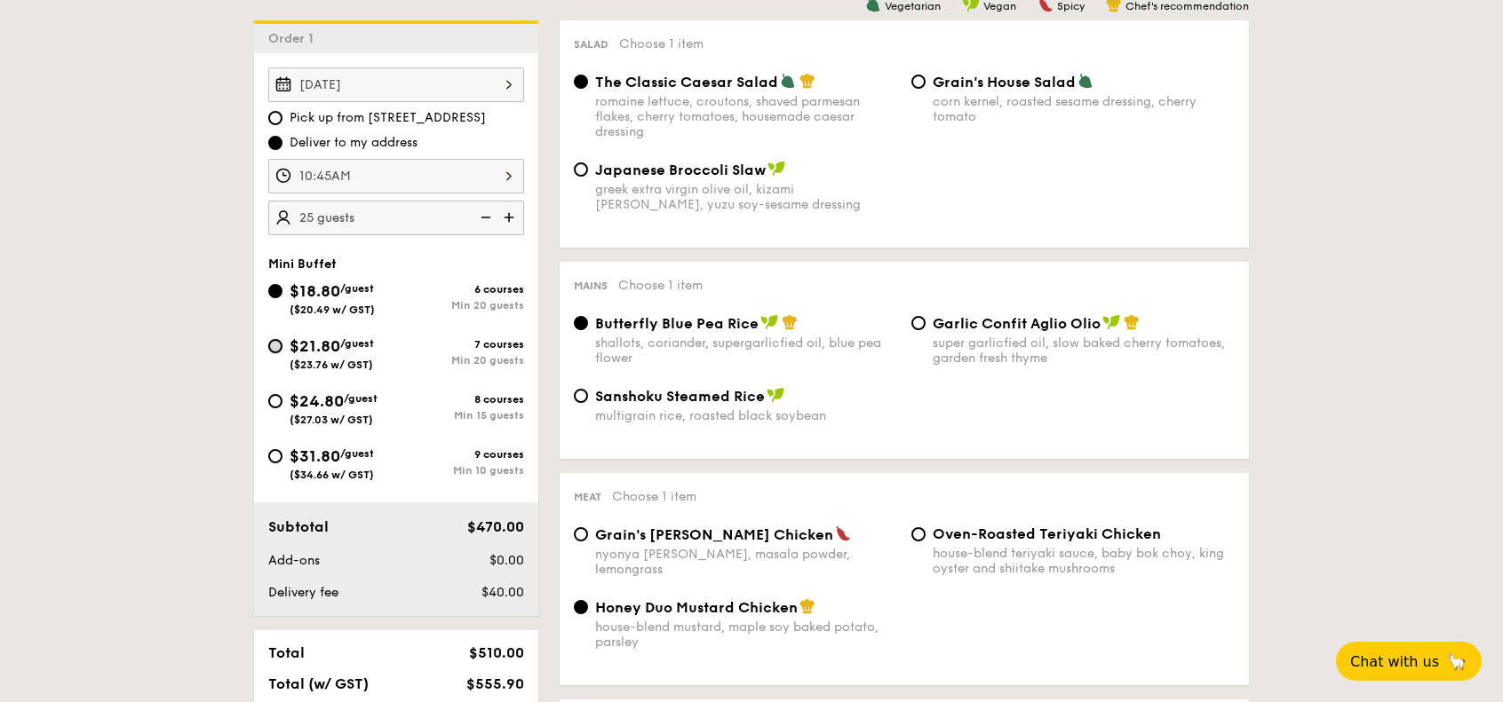
click at [281, 343] on input "$21.80 /guest ($23.76 w/ GST) 7 courses Min 20 guests" at bounding box center [275, 346] width 14 height 14
radio input "true"
radio input "false"
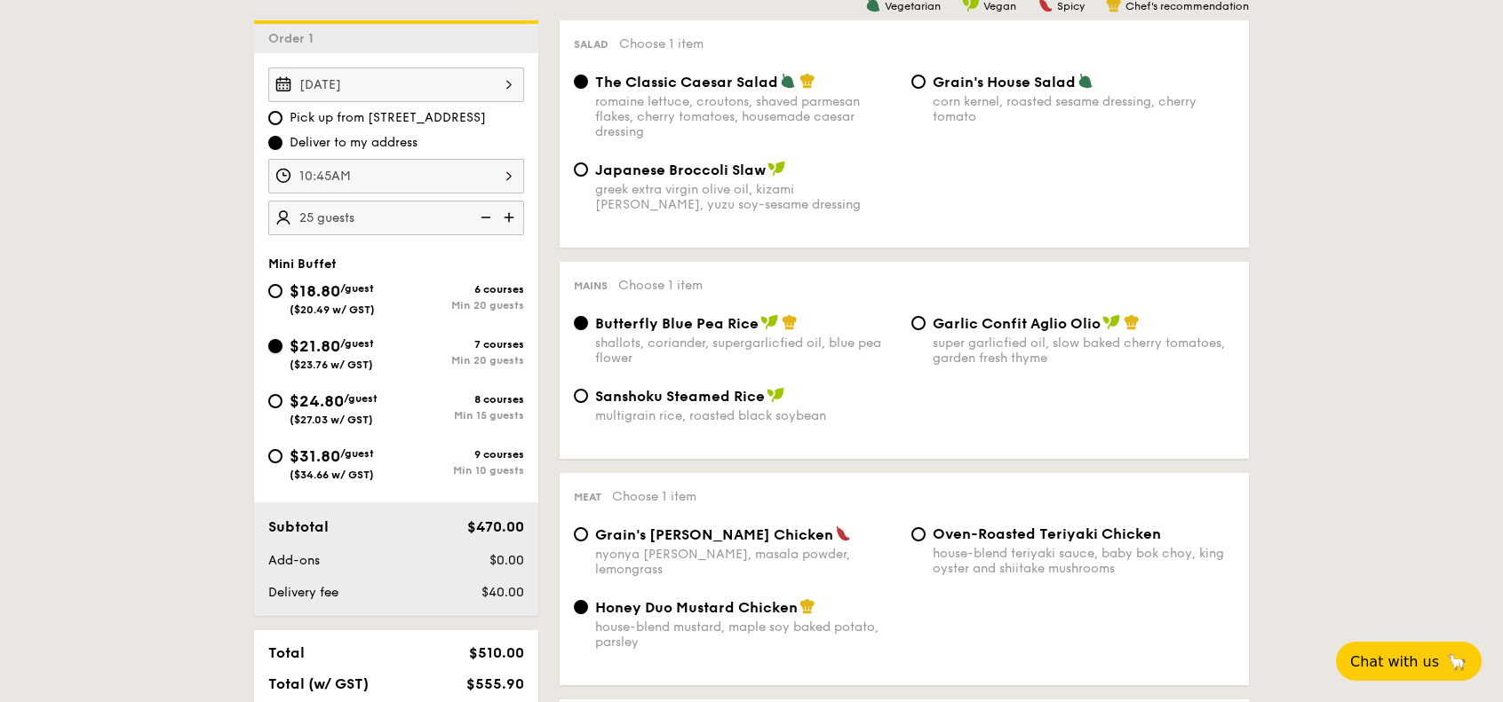
radio input "true"
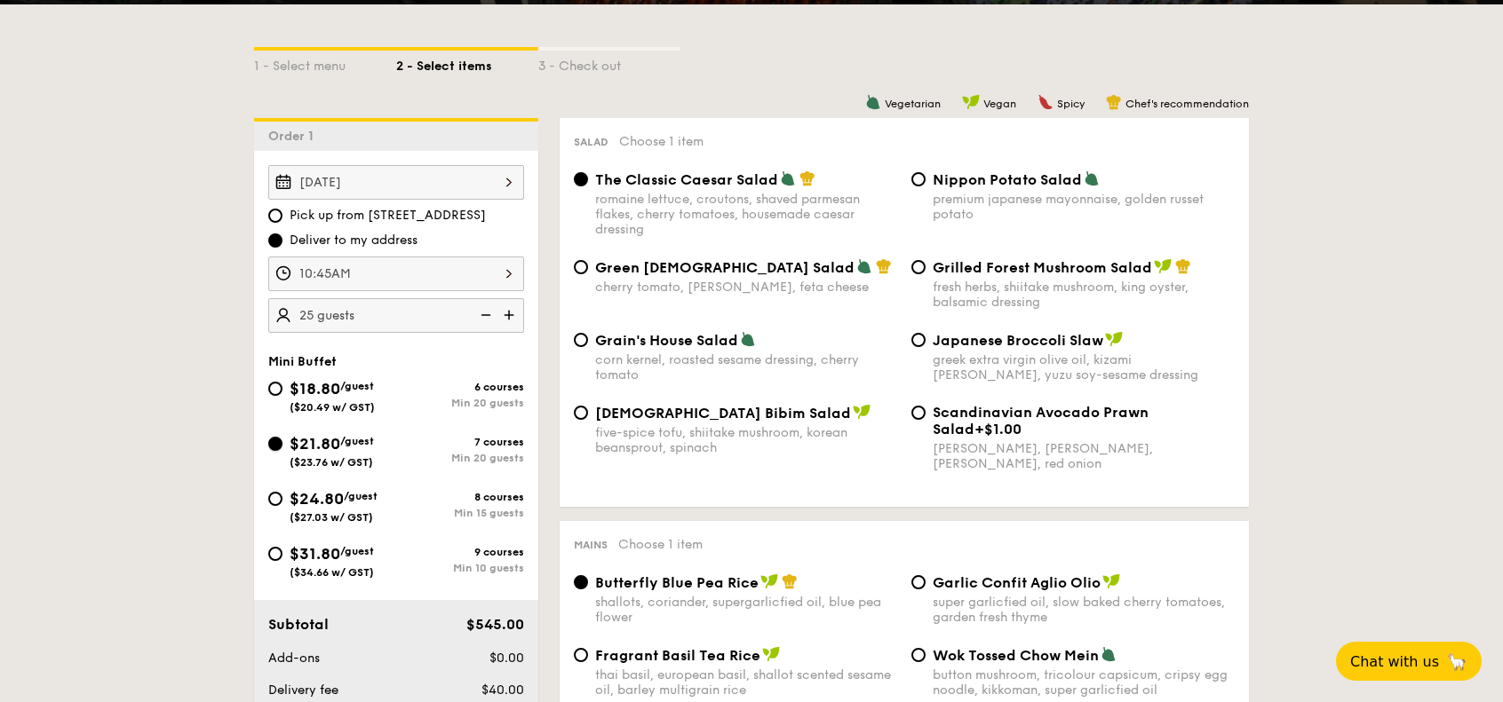
scroll to position [417, 0]
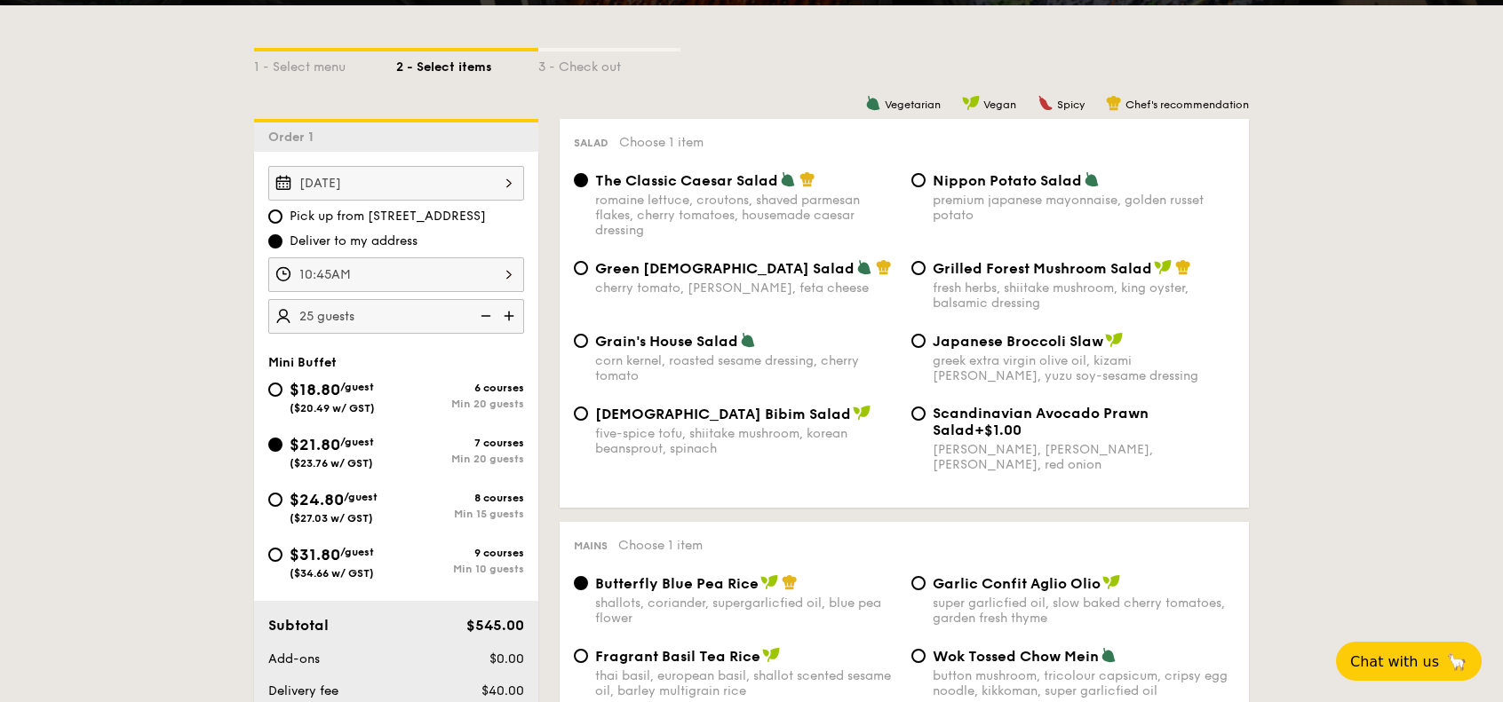
click at [648, 411] on span "Korean Bibim Salad" at bounding box center [723, 414] width 256 height 17
click at [588, 411] on input "Korean Bibim Salad five-spice tofu, shiitake mushroom, korean beansprout, spina…" at bounding box center [581, 414] width 14 height 14
radio input "true"
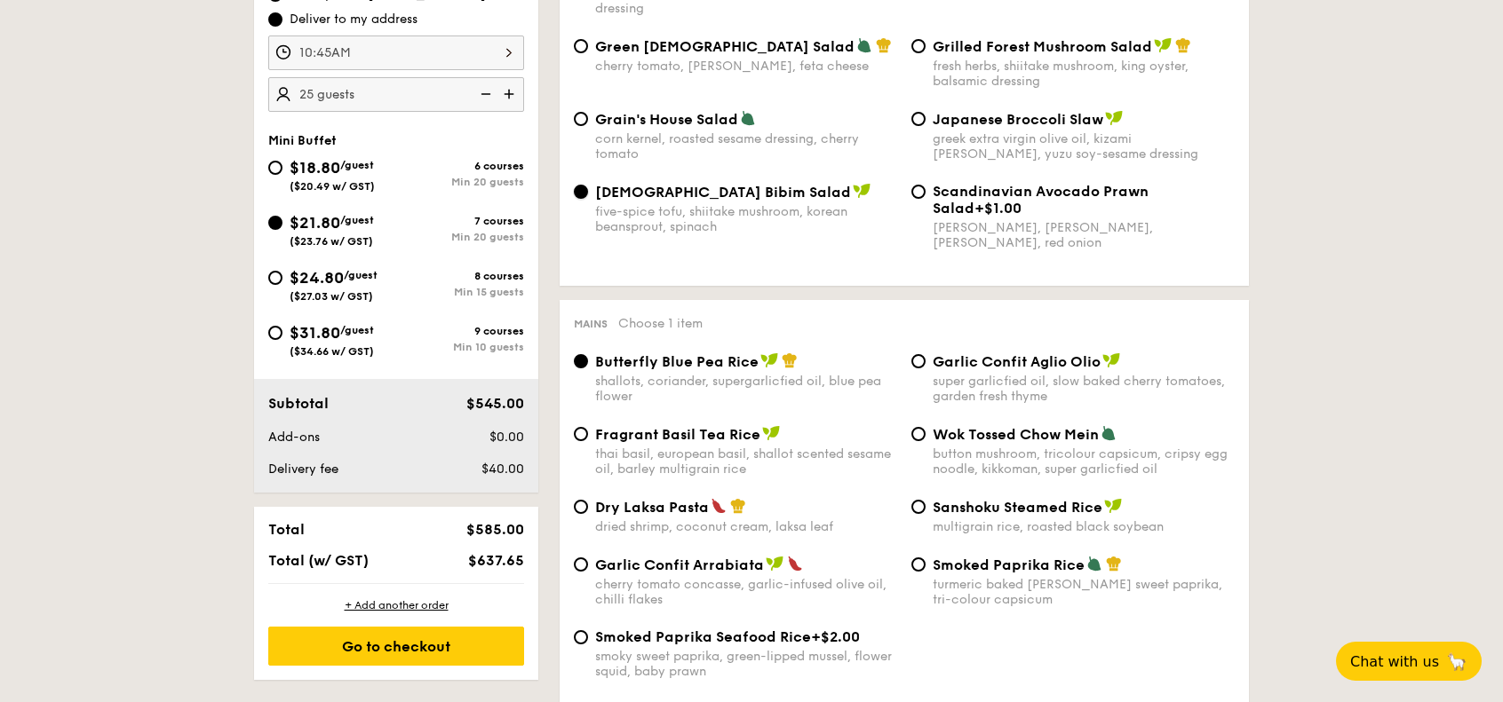
scroll to position [640, 0]
click at [630, 433] on span "Fragrant Basil Tea Rice" at bounding box center [677, 433] width 165 height 17
click at [588, 433] on input "Fragrant Basil Tea Rice thai basil, european basil, shallot scented sesame oil,…" at bounding box center [581, 433] width 14 height 14
radio input "true"
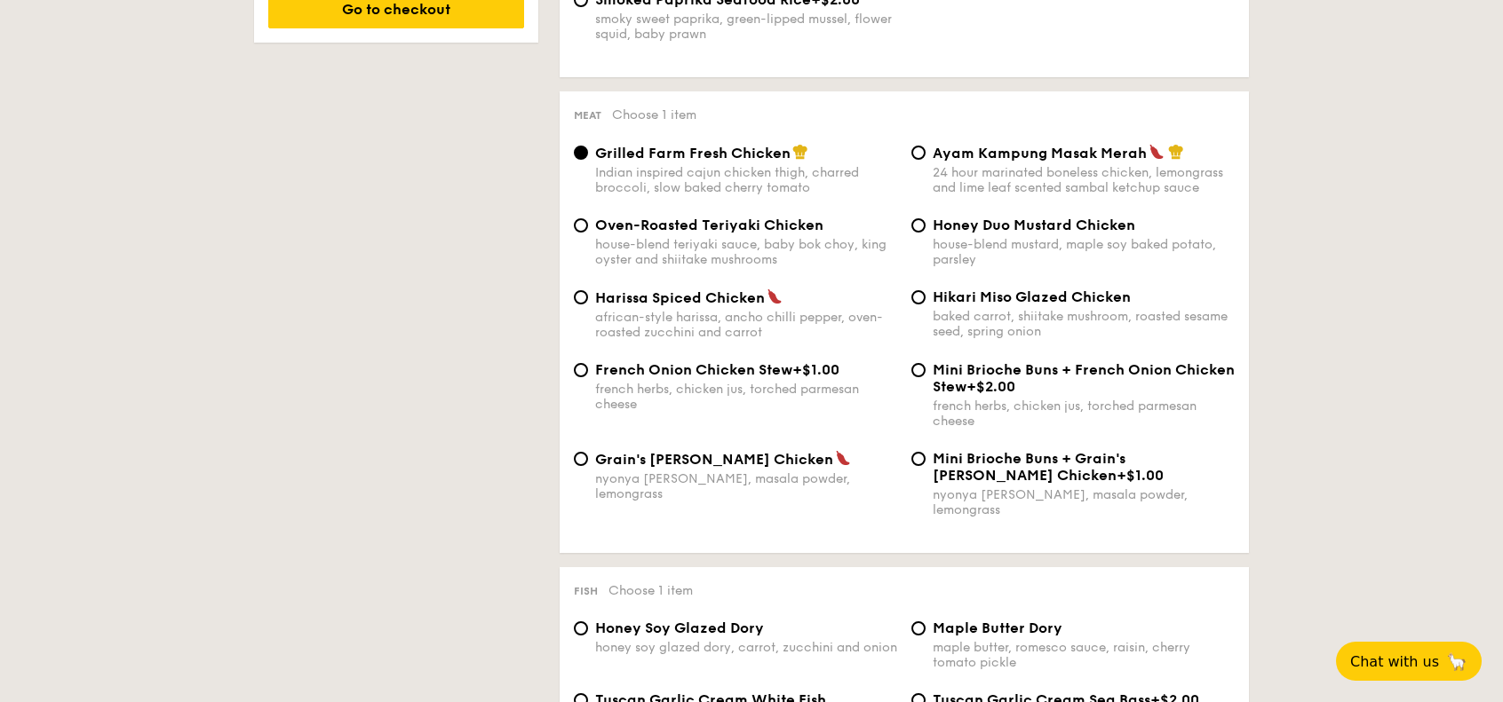
scroll to position [1280, 0]
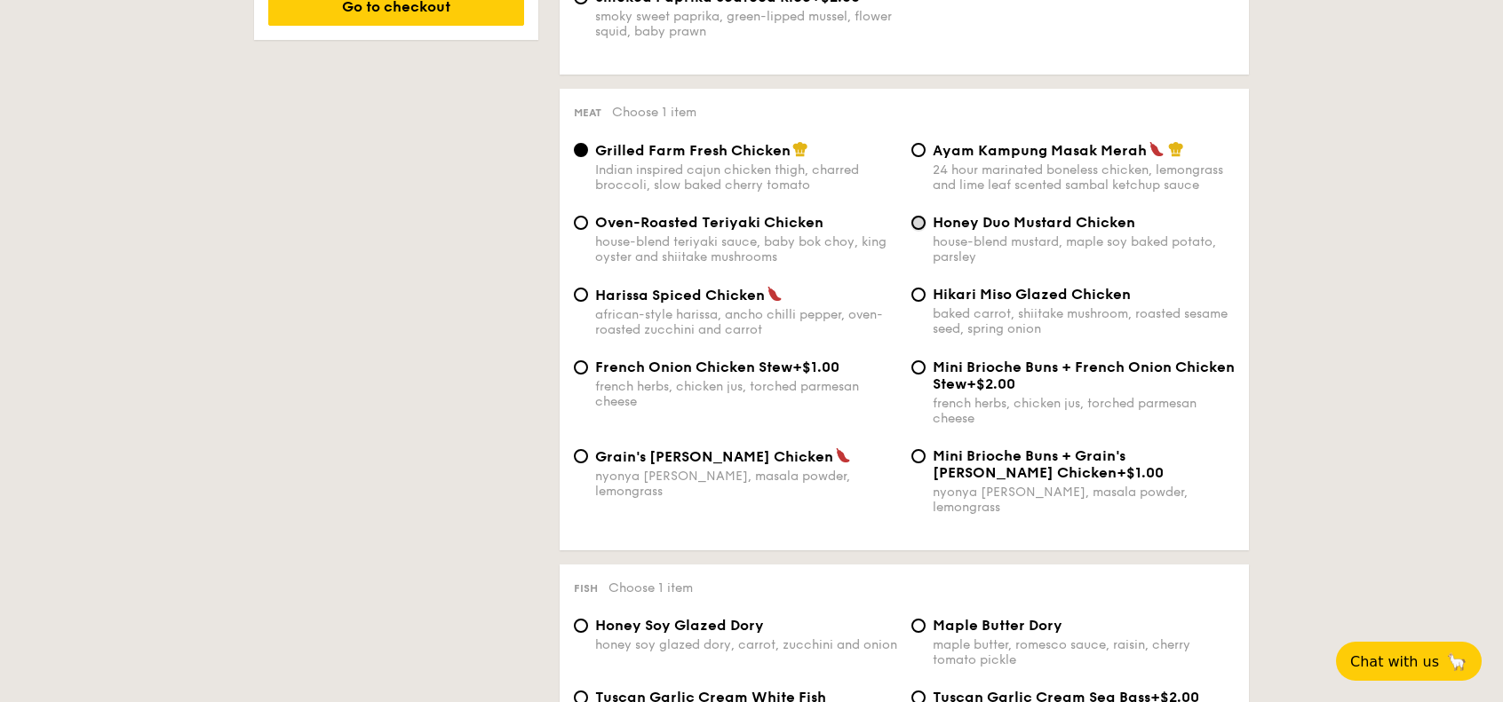
click at [911, 228] on input "Honey Duo Mustard Chicken house-blend mustard, maple soy baked potato, parsley" at bounding box center [918, 223] width 14 height 14
radio input "true"
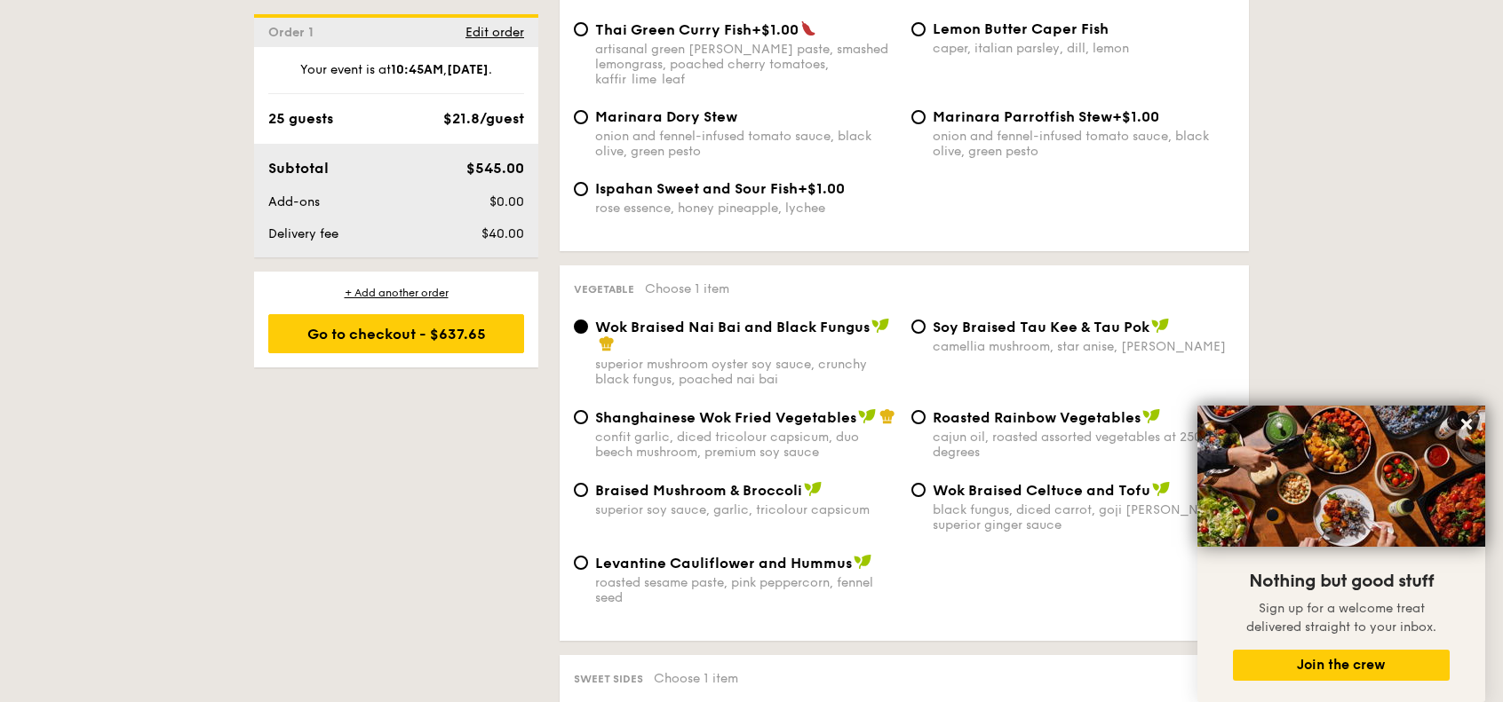
scroll to position [2107, 0]
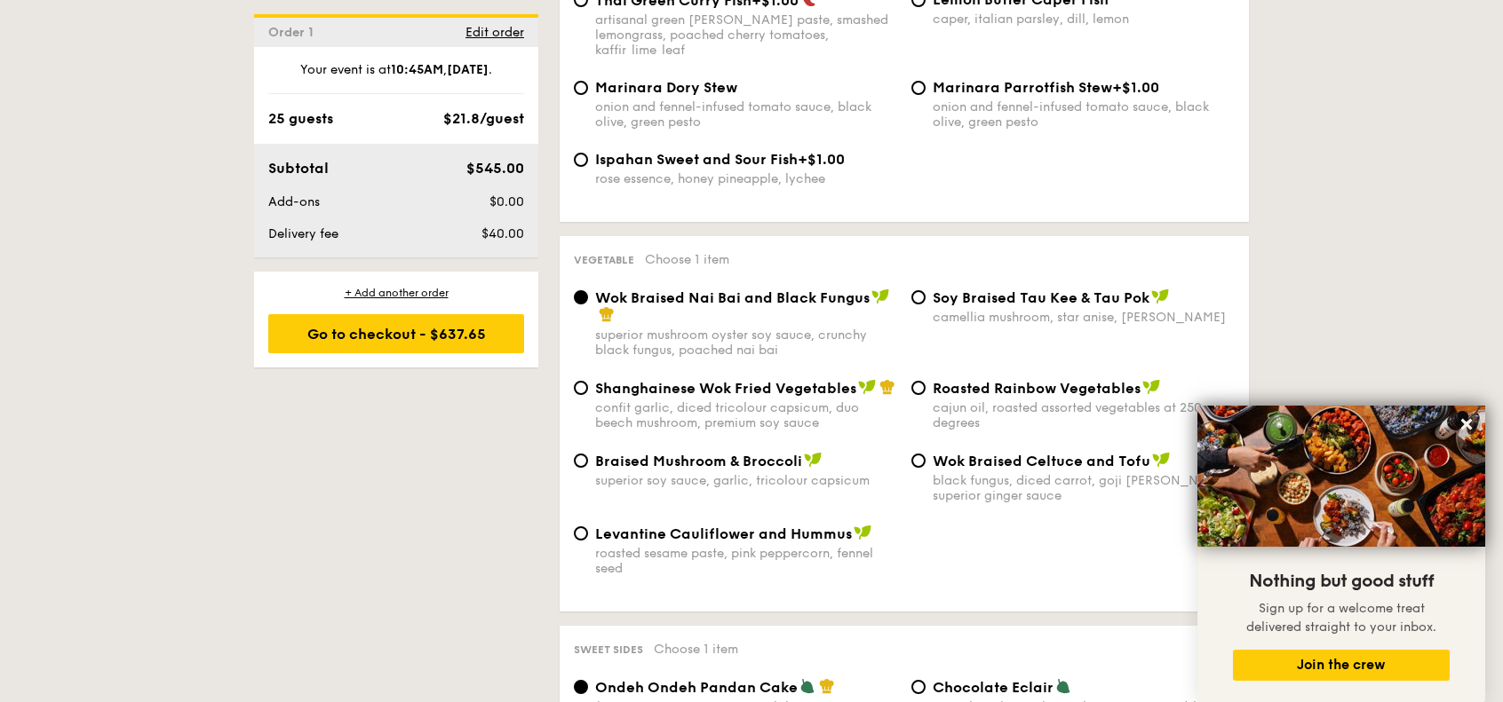
click at [710, 453] on span "Braised Mushroom & Broccoli" at bounding box center [698, 461] width 207 height 17
click at [588, 454] on input "Braised Mushroom & Broccoli superior soy sauce, garlic, tricolour capsicum" at bounding box center [581, 461] width 14 height 14
radio input "true"
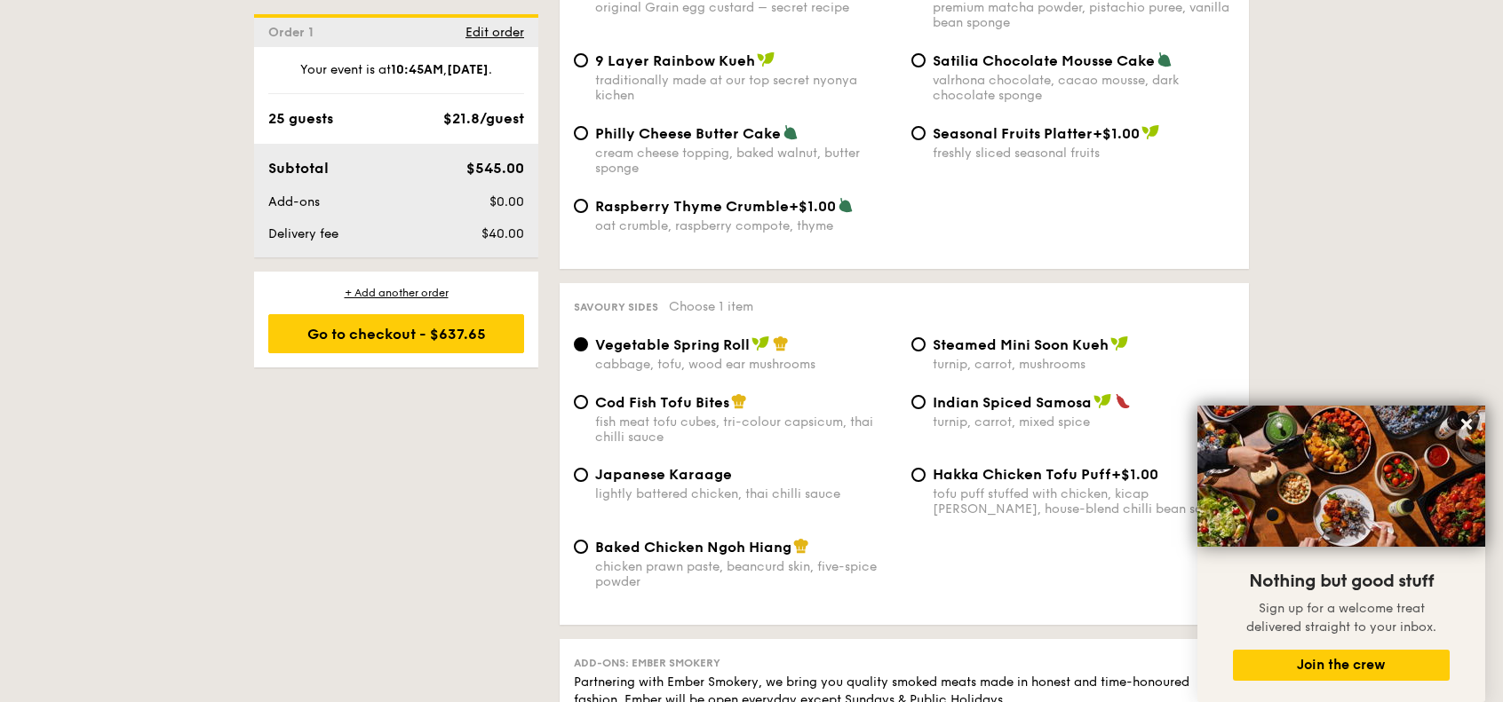
scroll to position [2885, 0]
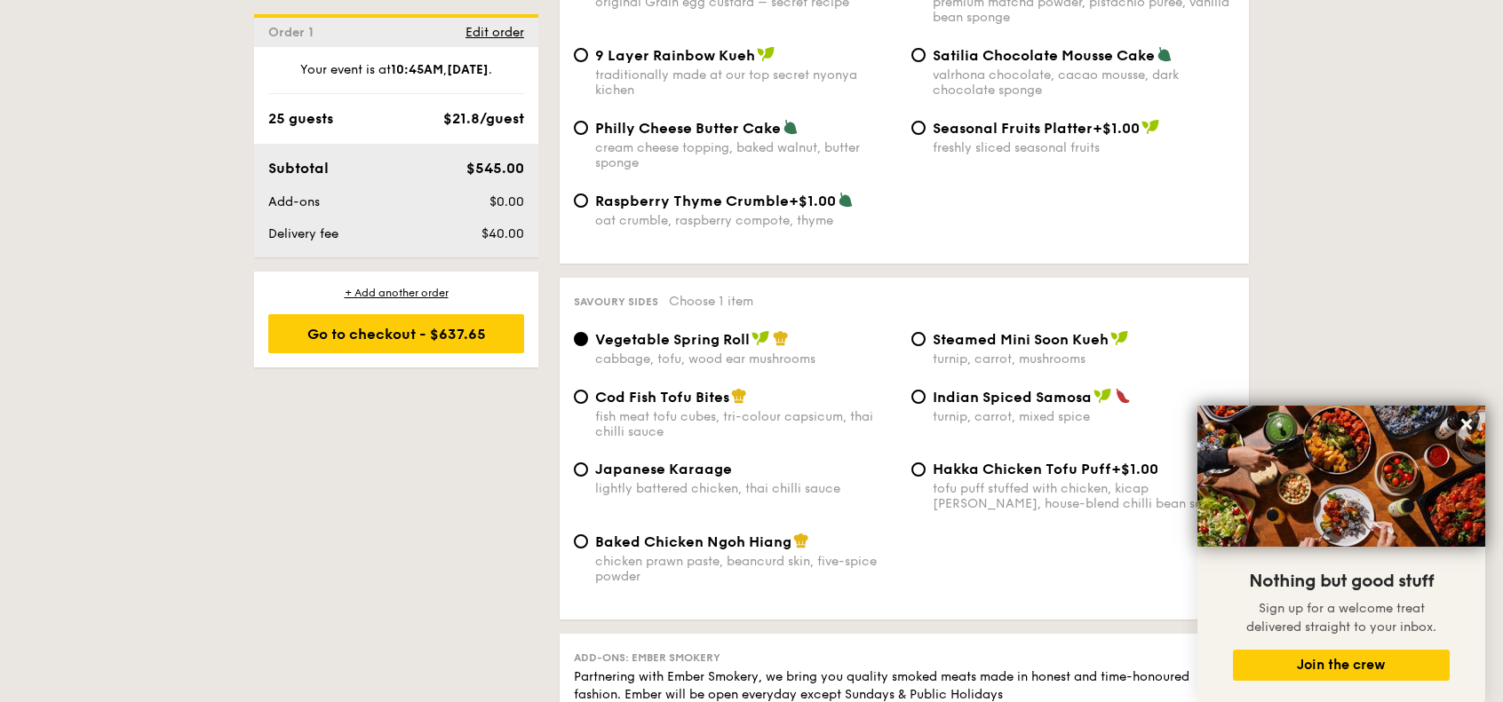
click at [699, 534] on span "Baked Chicken Ngoh Hiang" at bounding box center [693, 542] width 196 height 17
click at [588, 535] on input "Baked Chicken Ngoh Hiang chicken prawn paste, beancurd skin, five-spice powder" at bounding box center [581, 542] width 14 height 14
radio input "true"
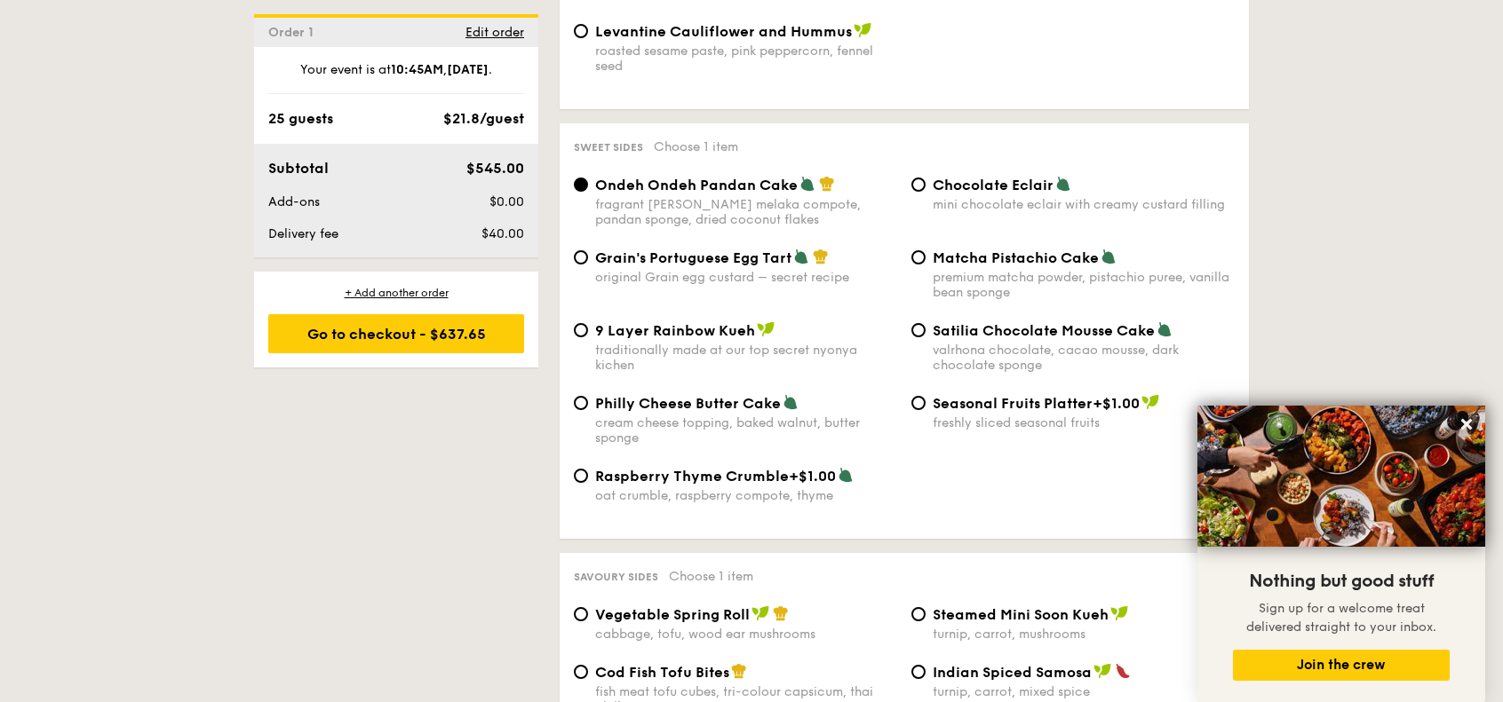
scroll to position [2611, 0]
click at [913, 322] on input "Satilia Chocolate Mousse Cake valrhona chocolate, cacao mousse, dark chocolate …" at bounding box center [918, 329] width 14 height 14
radio input "true"
click at [657, 218] on div "Ondeh Ondeh Pandan Cake fragrant gula melaka compote, pandan sponge, dried coco…" at bounding box center [904, 211] width 675 height 73
click at [665, 249] on span "Grain's Portuguese Egg Tart" at bounding box center [693, 257] width 196 height 17
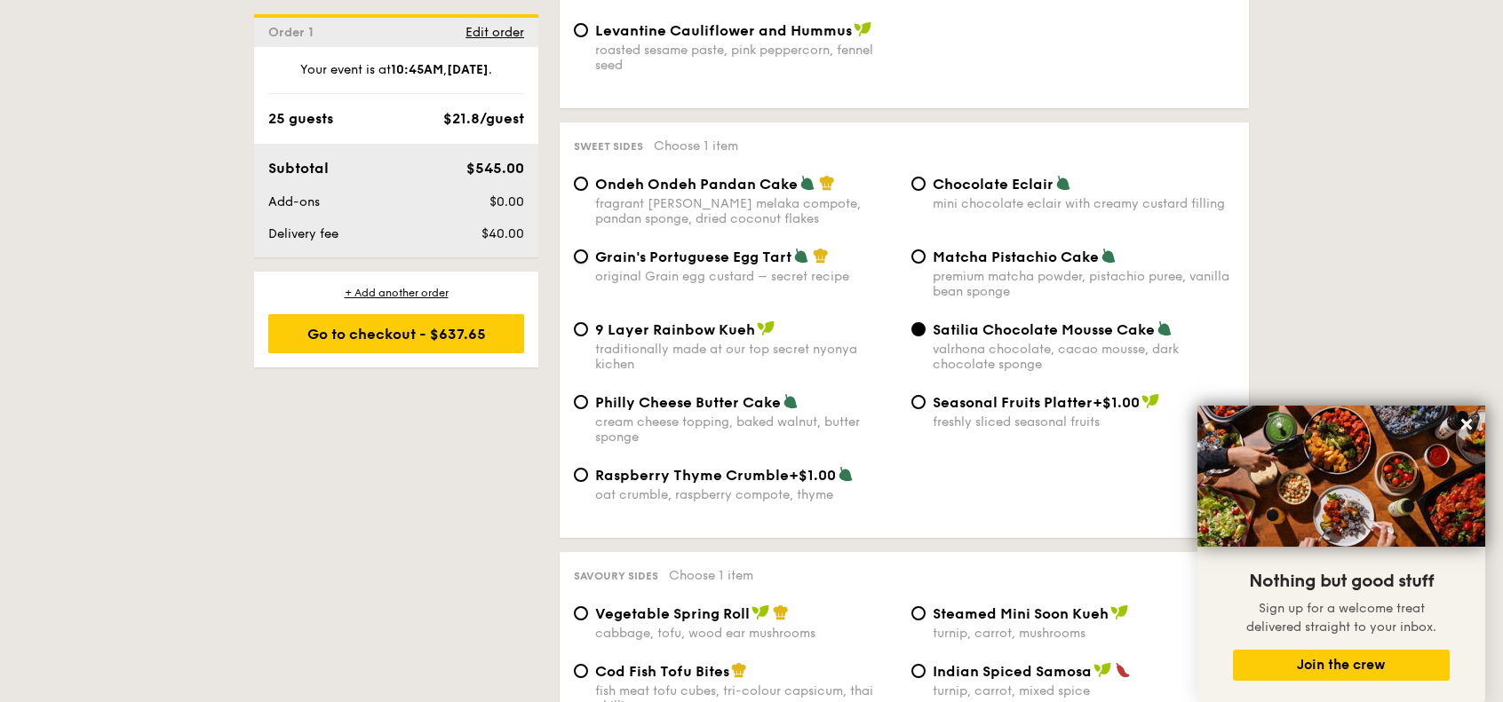
click at [588, 250] on input "Grain's Portuguese Egg Tart original Grain egg custard – secret recipe" at bounding box center [581, 257] width 14 height 14
radio input "true"
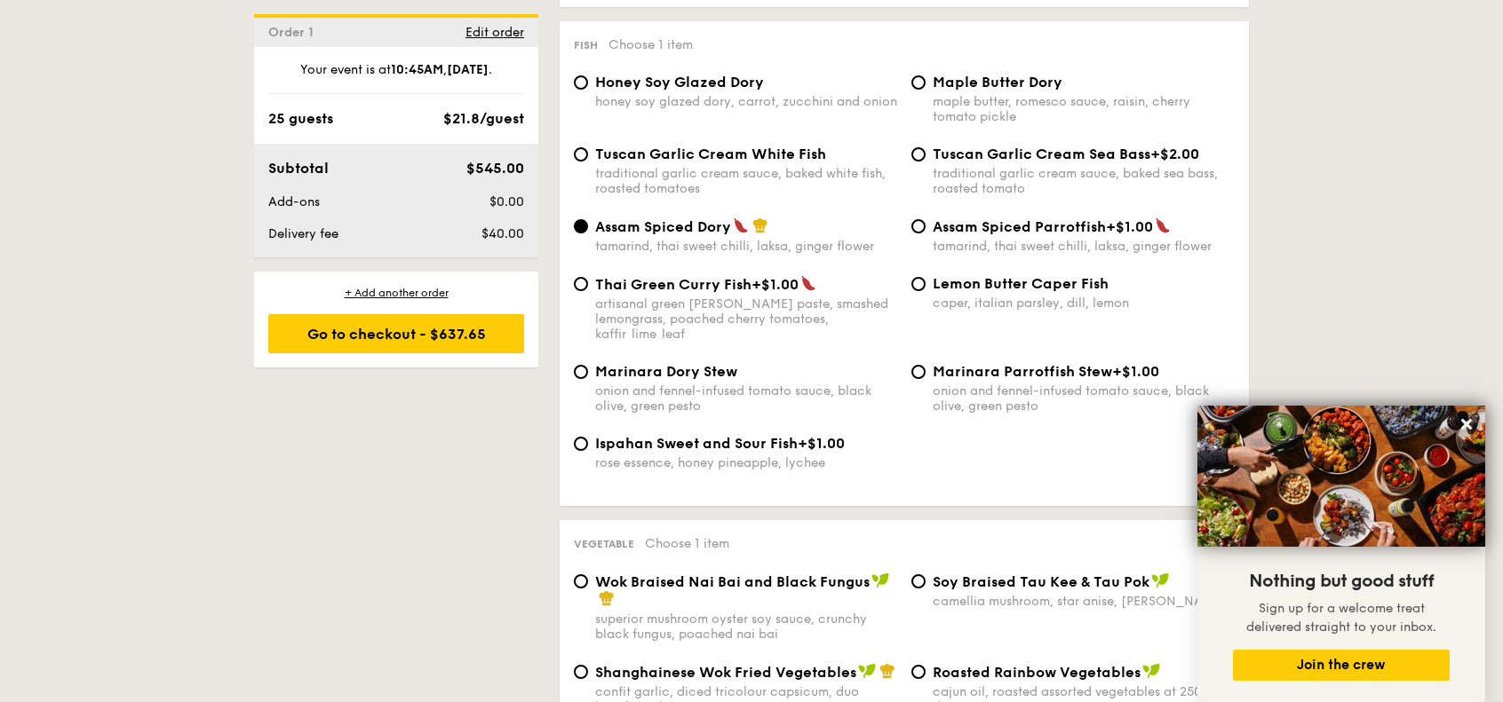
scroll to position [1824, 0]
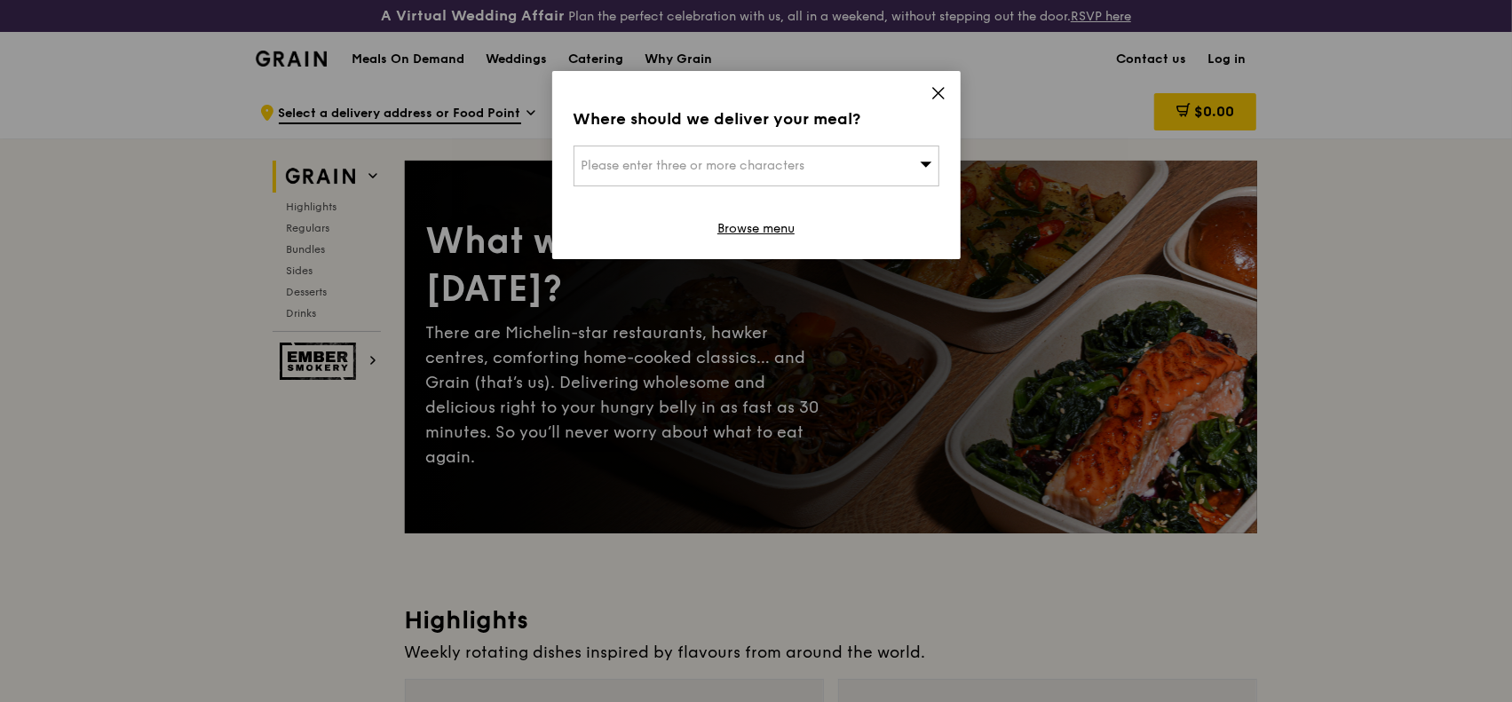
scroll to position [179, 0]
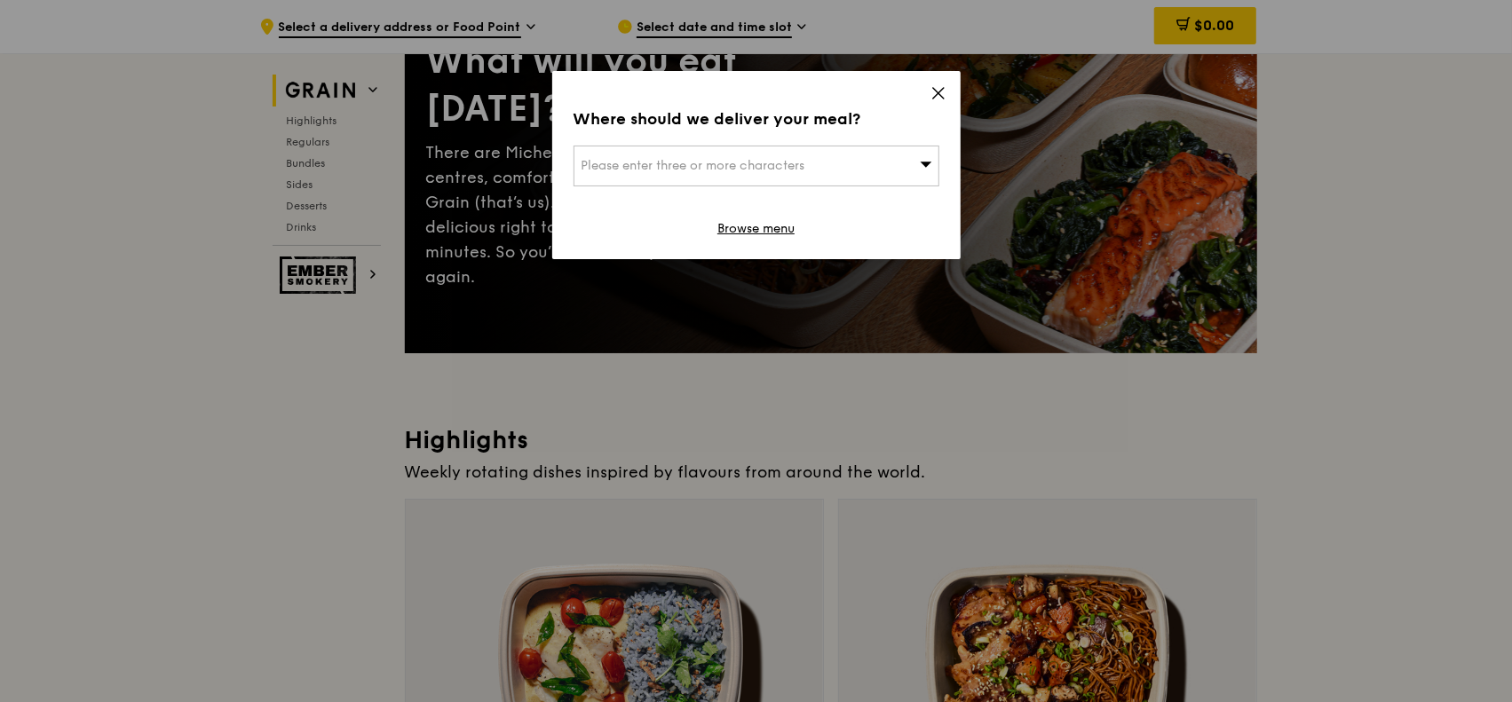
click at [936, 94] on icon at bounding box center [938, 93] width 11 height 11
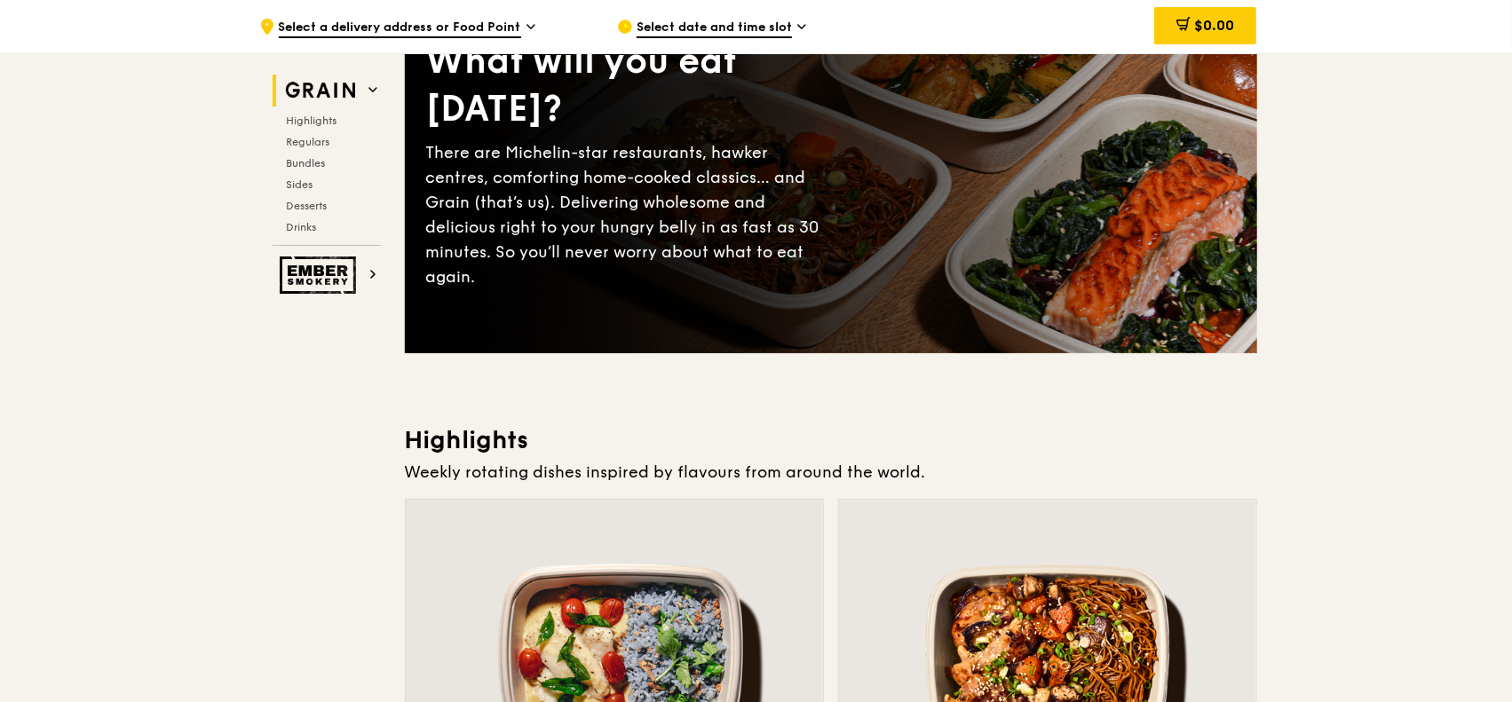
scroll to position [0, 0]
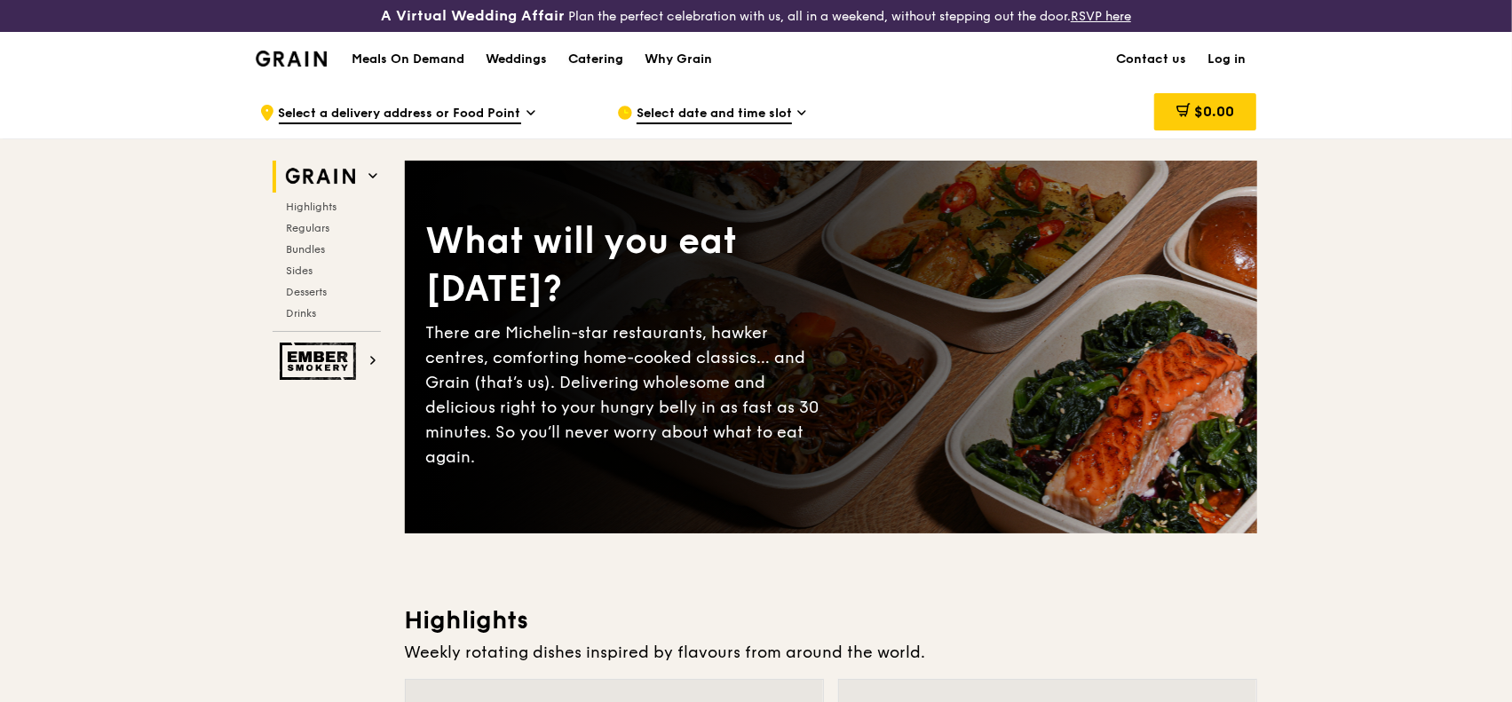
click at [611, 58] on div "Catering" at bounding box center [595, 59] width 55 height 53
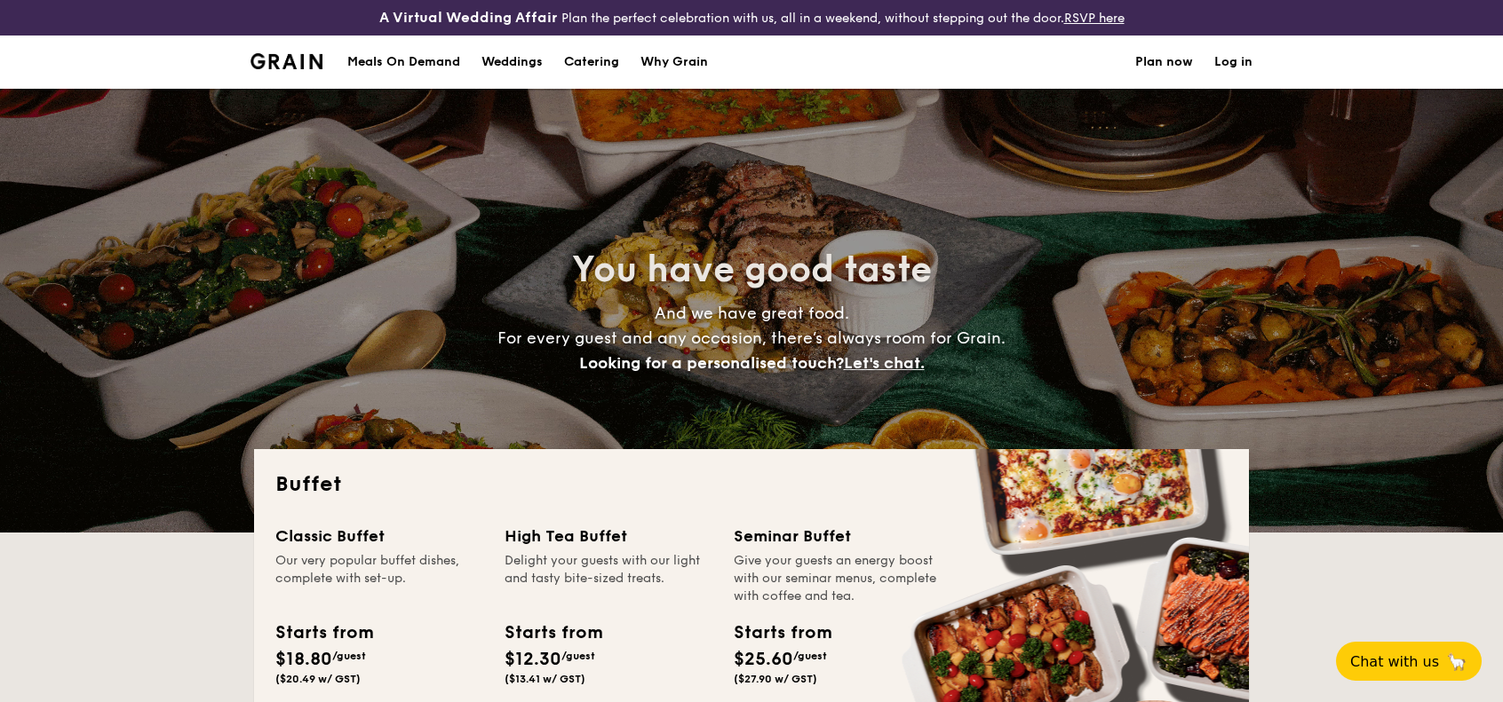
select select
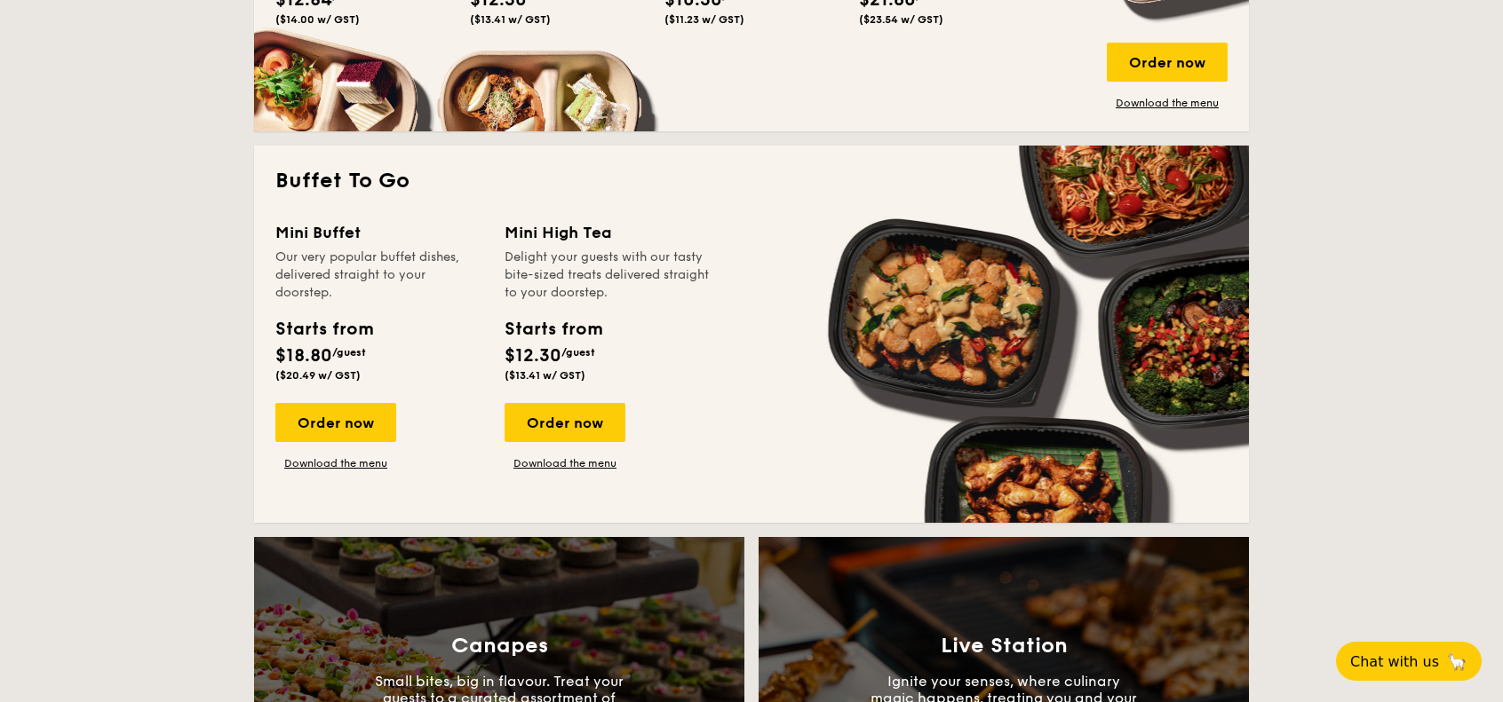
scroll to position [1088, 0]
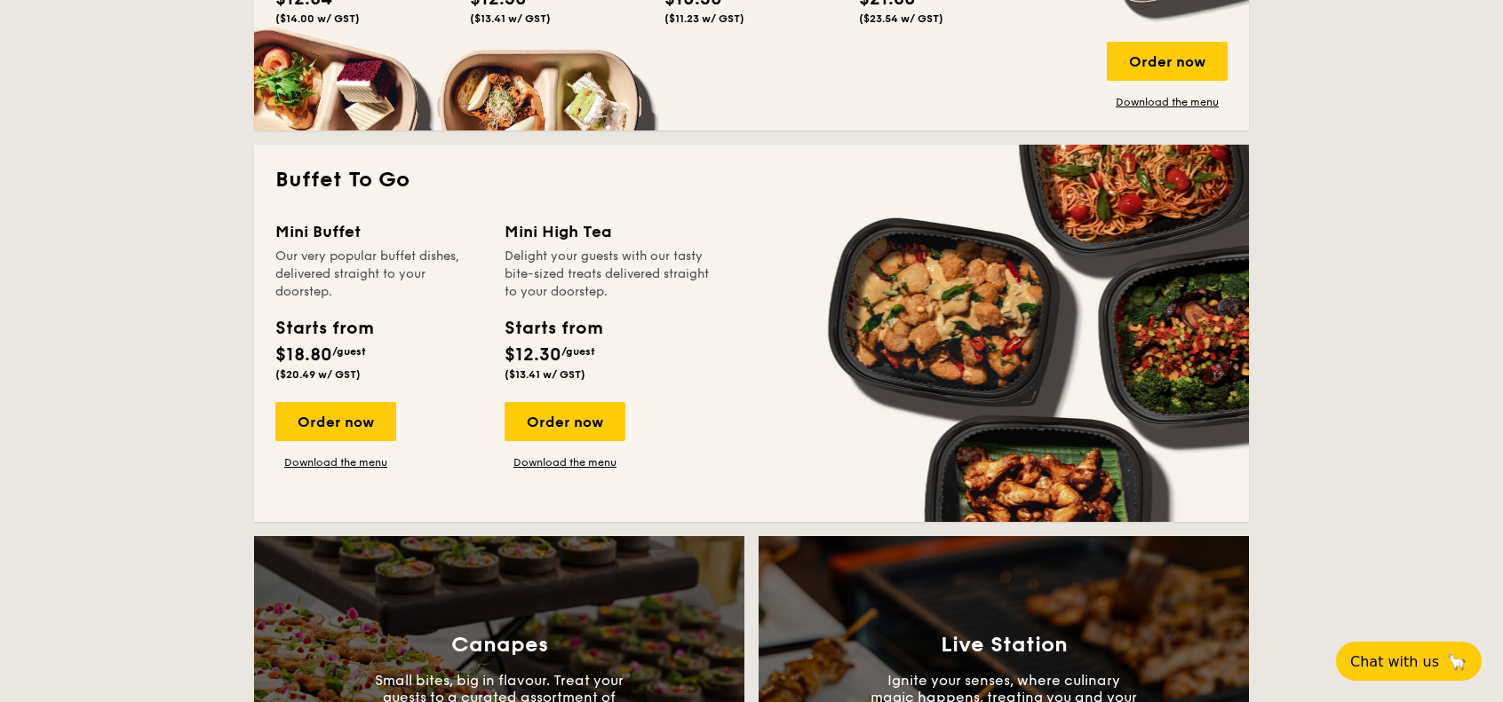
click at [327, 471] on div "Mini Buffet Our very popular buffet dishes, delivered straight to your doorstep…" at bounding box center [751, 360] width 952 height 282
click at [343, 461] on link "Download the menu" at bounding box center [335, 463] width 121 height 14
